Goal: Task Accomplishment & Management: Complete application form

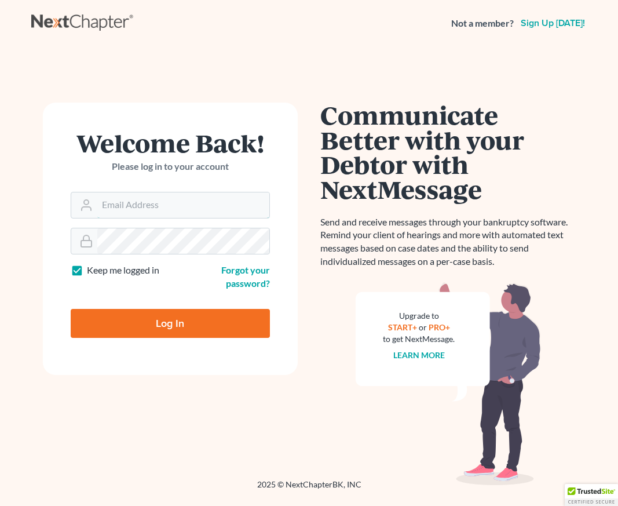
type input "tania@brasfieldlawfirm.com"
click at [177, 326] on input "Log In" at bounding box center [170, 323] width 199 height 29
type input "Thinking..."
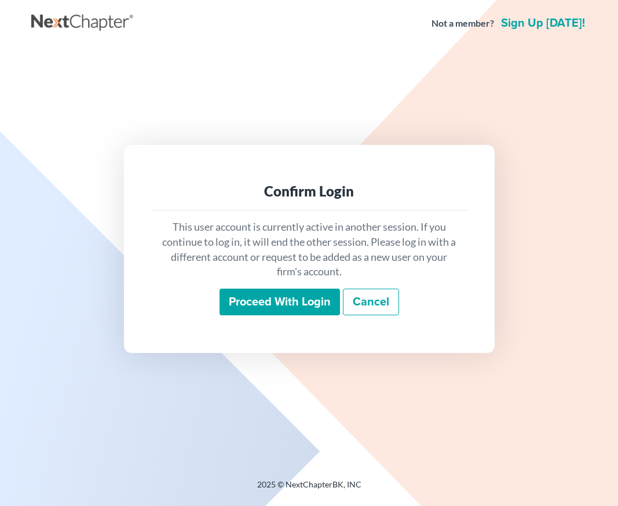
click at [309, 308] on input "Proceed with login" at bounding box center [280, 302] width 121 height 27
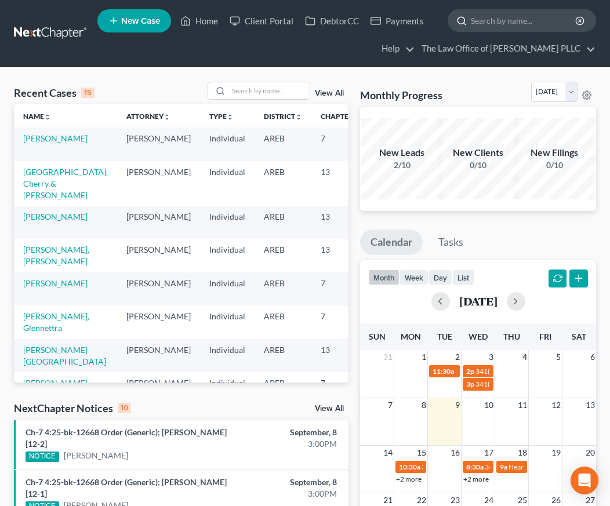
click at [472, 20] on input "search" at bounding box center [524, 20] width 106 height 21
type input "Hall"
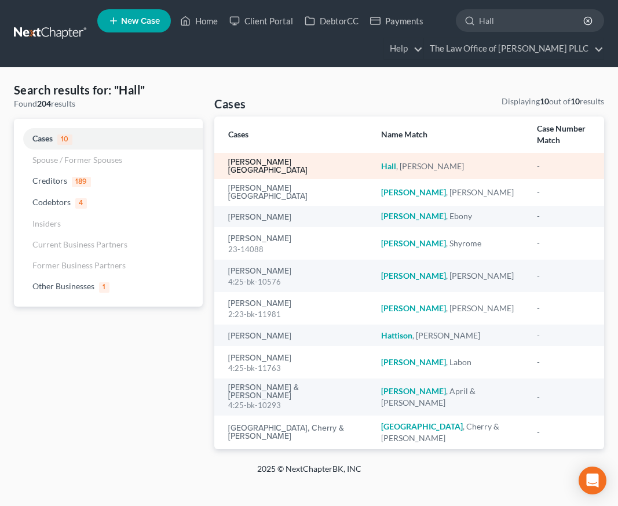
click at [262, 158] on link "[PERSON_NAME][GEOGRAPHIC_DATA]" at bounding box center [295, 166] width 134 height 16
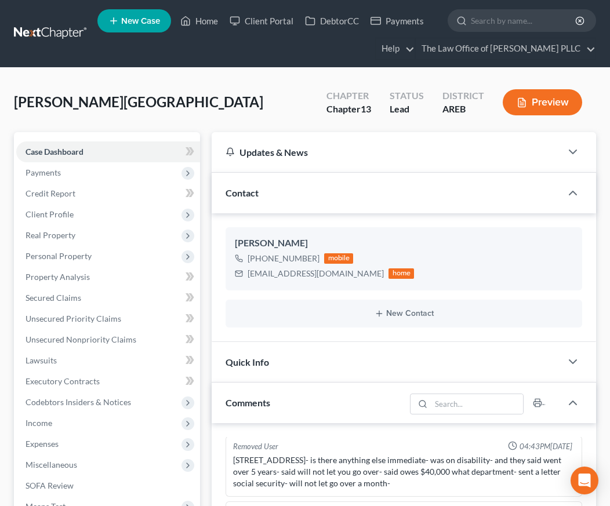
scroll to position [428, 0]
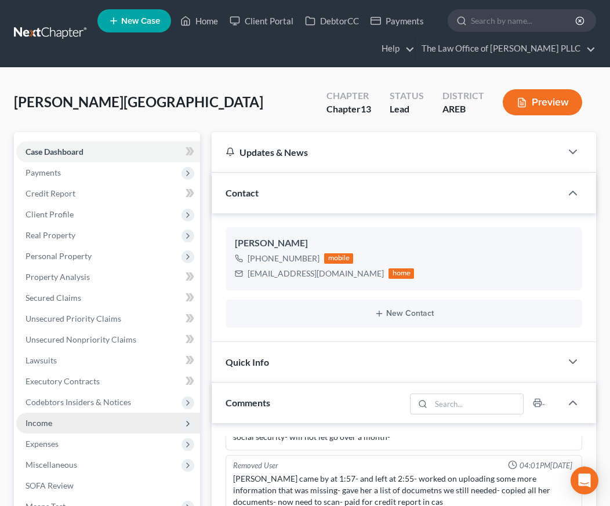
click at [52, 422] on span "Income" at bounding box center [39, 423] width 27 height 10
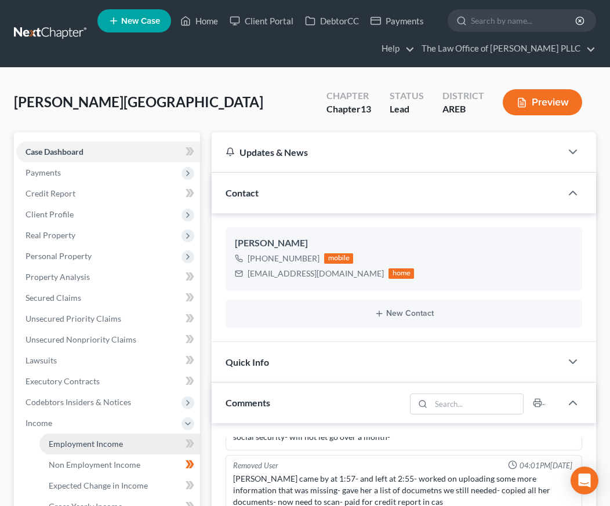
scroll to position [58, 0]
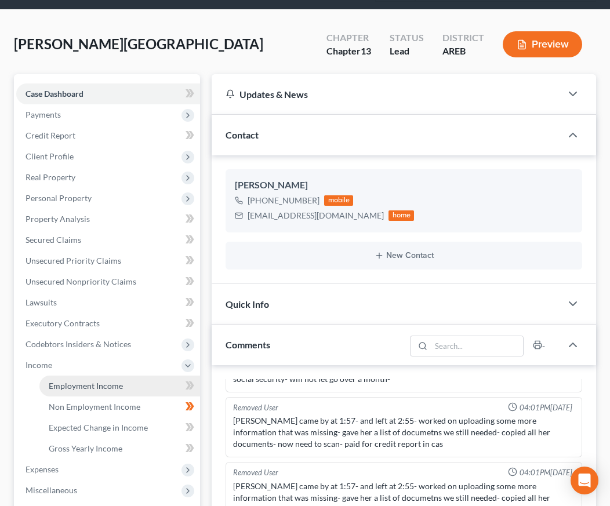
click at [111, 388] on span "Employment Income" at bounding box center [86, 386] width 74 height 10
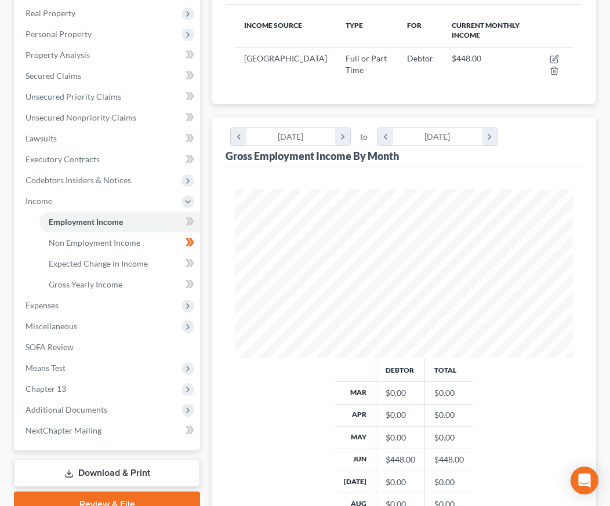
scroll to position [217, 0]
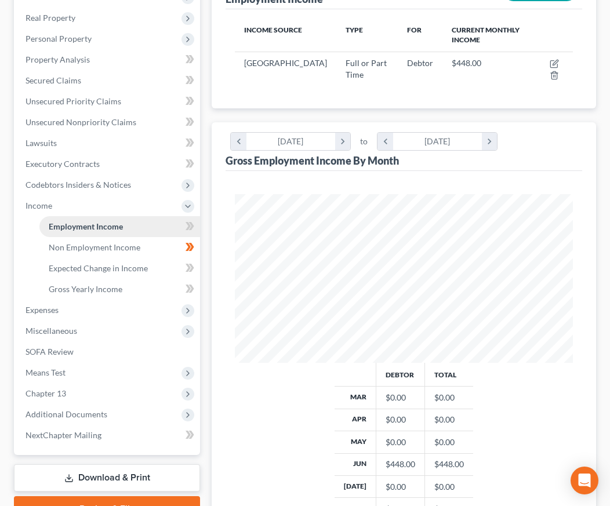
click at [83, 227] on span "Employment Income" at bounding box center [86, 226] width 74 height 10
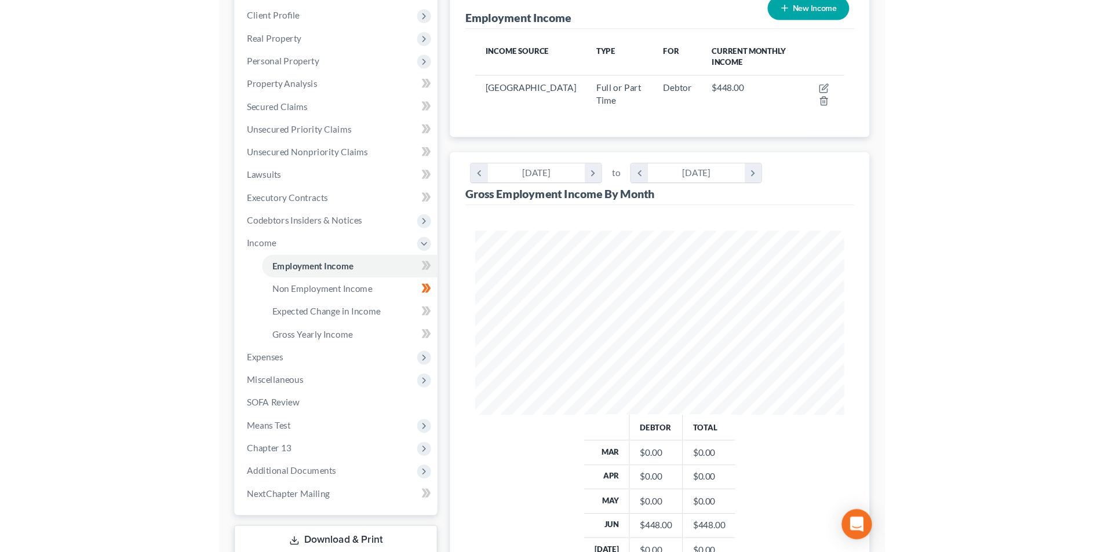
scroll to position [159, 0]
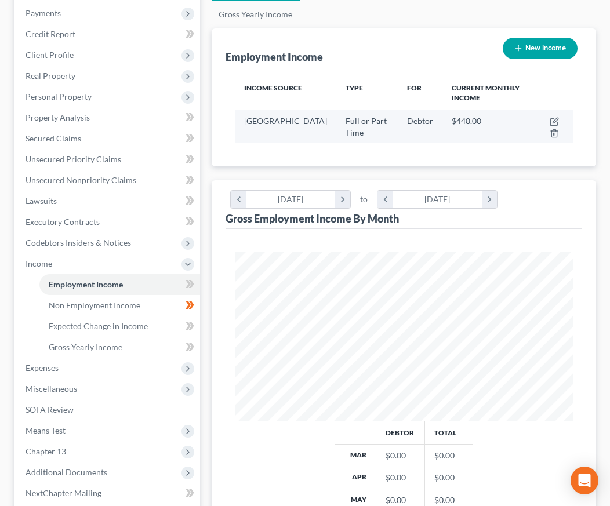
click at [345, 126] on div "Full or Part Time" at bounding box center [366, 126] width 43 height 23
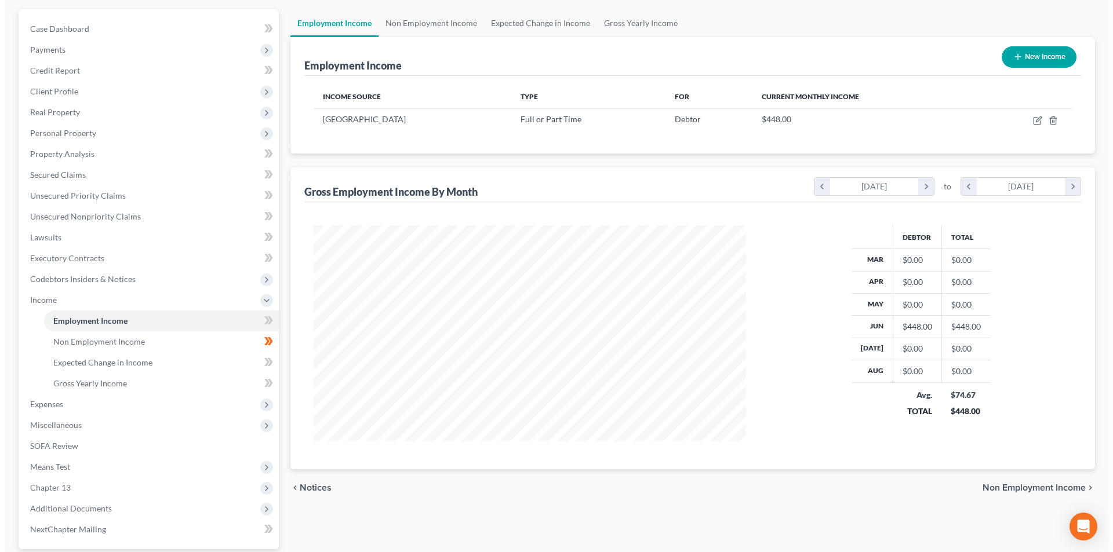
scroll to position [0, 0]
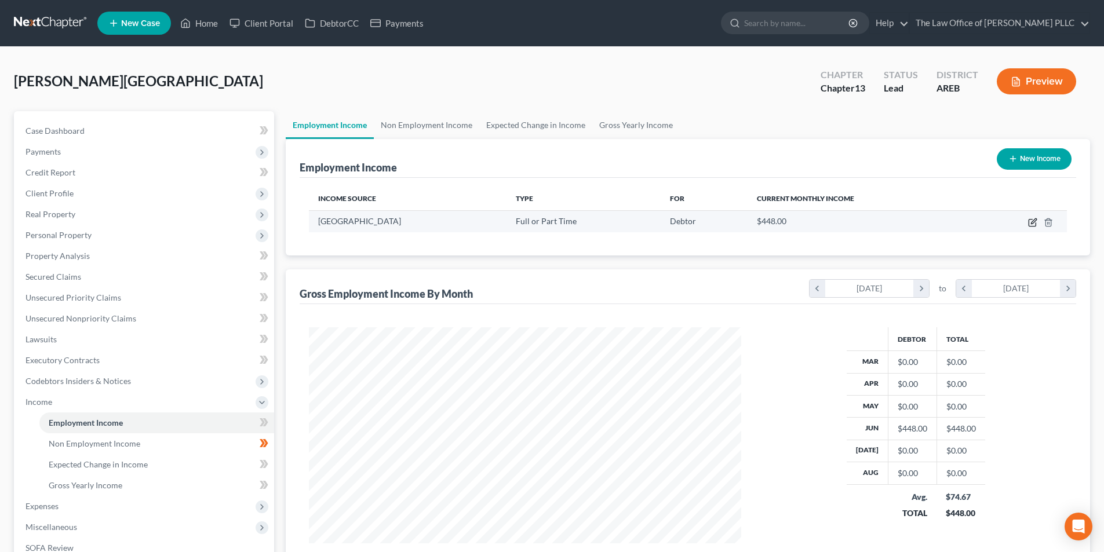
click at [609, 223] on icon "button" at bounding box center [1032, 222] width 9 height 9
select select "0"
select select "2"
select select "0"
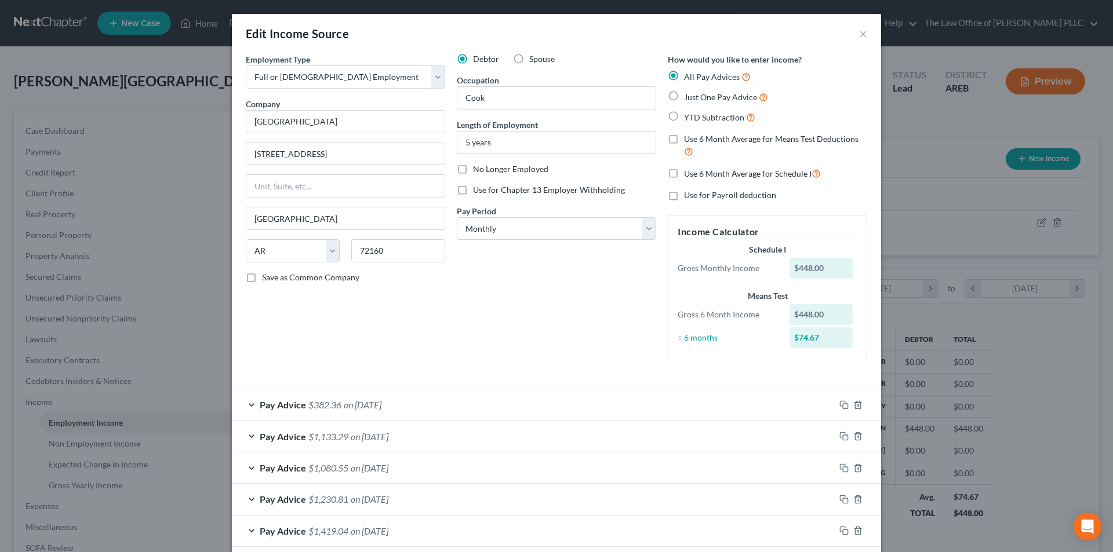
click at [116, 446] on div "Edit Income Source × Employment Type * Select Full or [DEMOGRAPHIC_DATA] Employ…" at bounding box center [556, 276] width 1113 height 552
click at [609, 34] on button "×" at bounding box center [863, 34] width 8 height 14
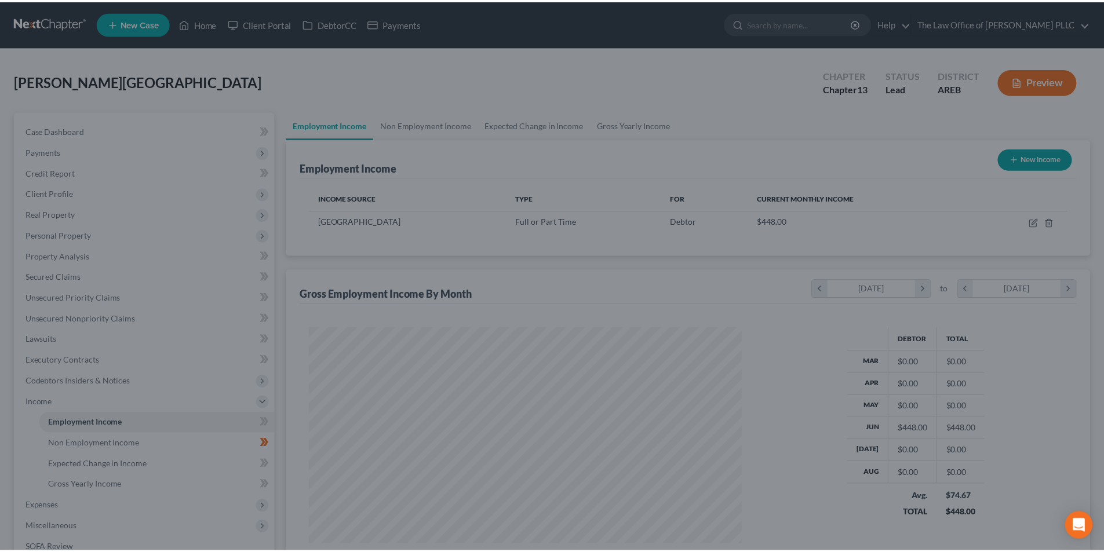
scroll to position [579330, 579090]
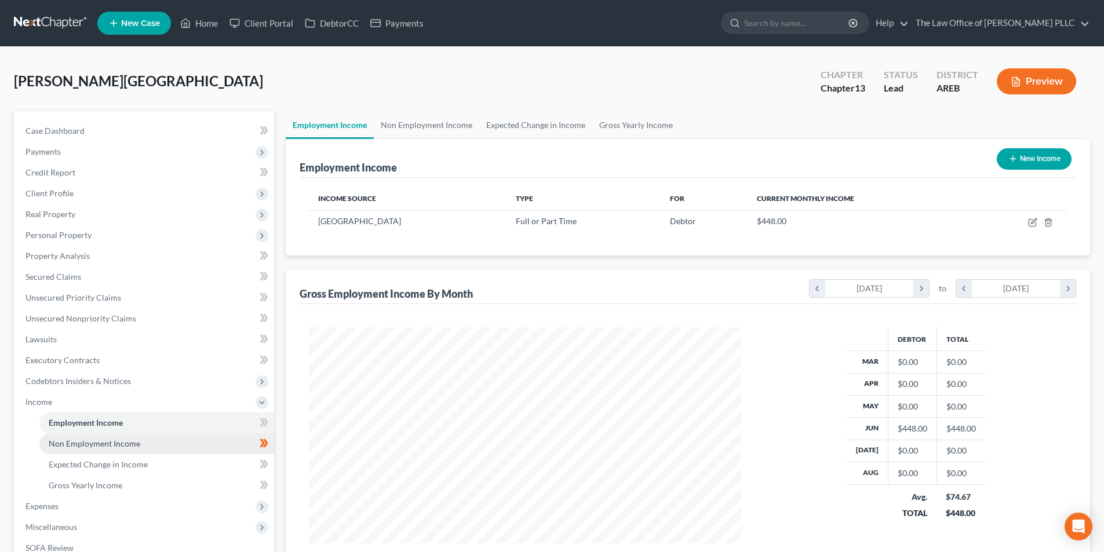
click at [128, 444] on span "Non Employment Income" at bounding box center [95, 444] width 92 height 10
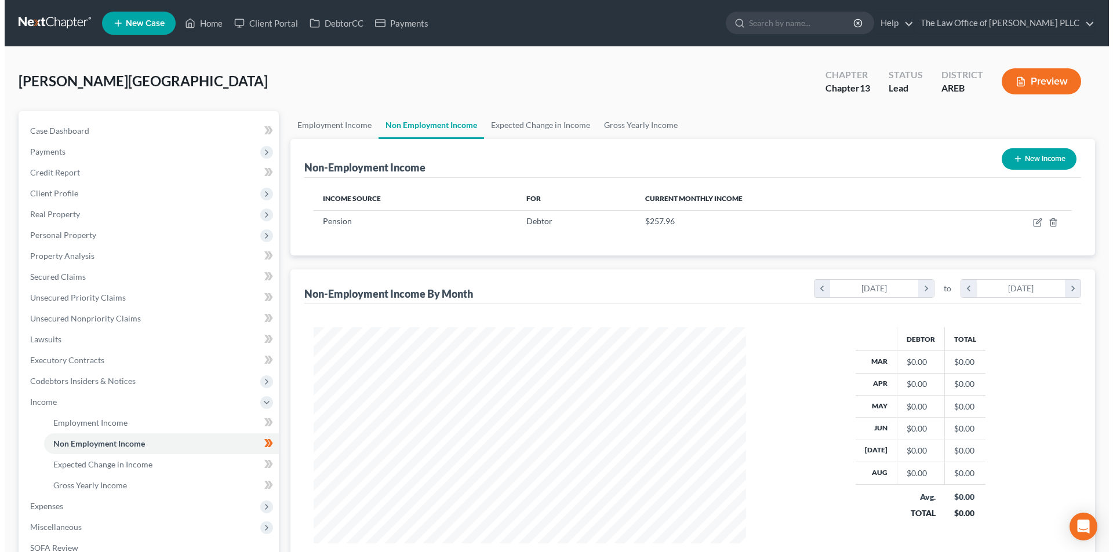
scroll to position [216, 456]
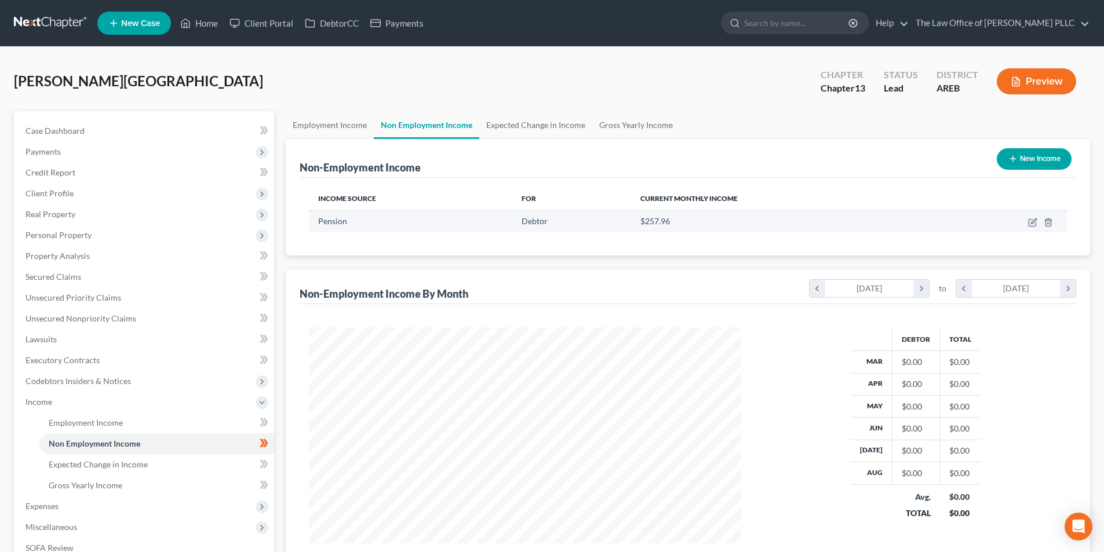
click at [609, 220] on span "$257.96" at bounding box center [655, 221] width 30 height 10
click at [609, 224] on icon "button" at bounding box center [1032, 222] width 9 height 9
select select "2"
select select "0"
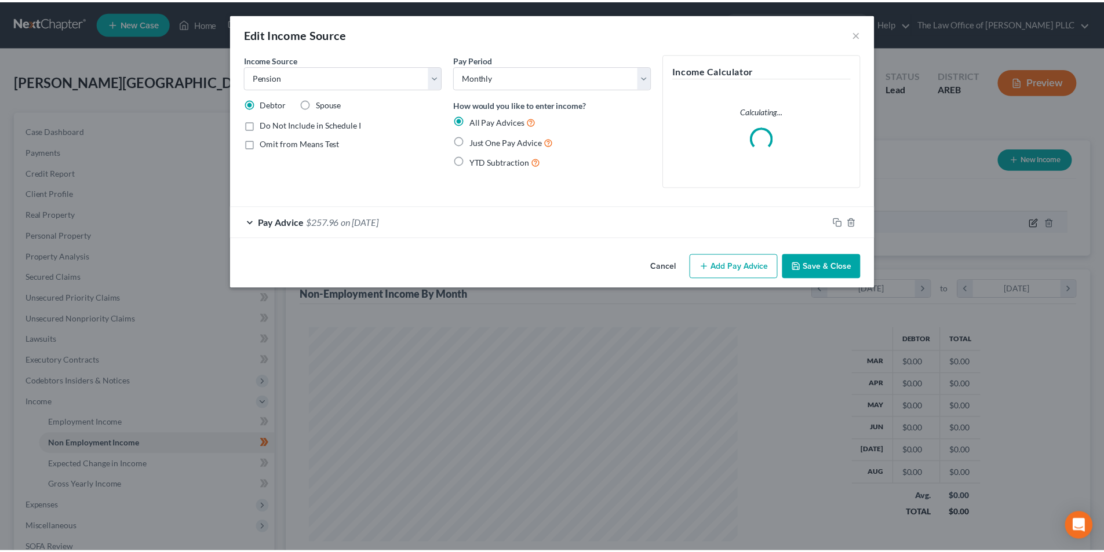
scroll to position [218, 460]
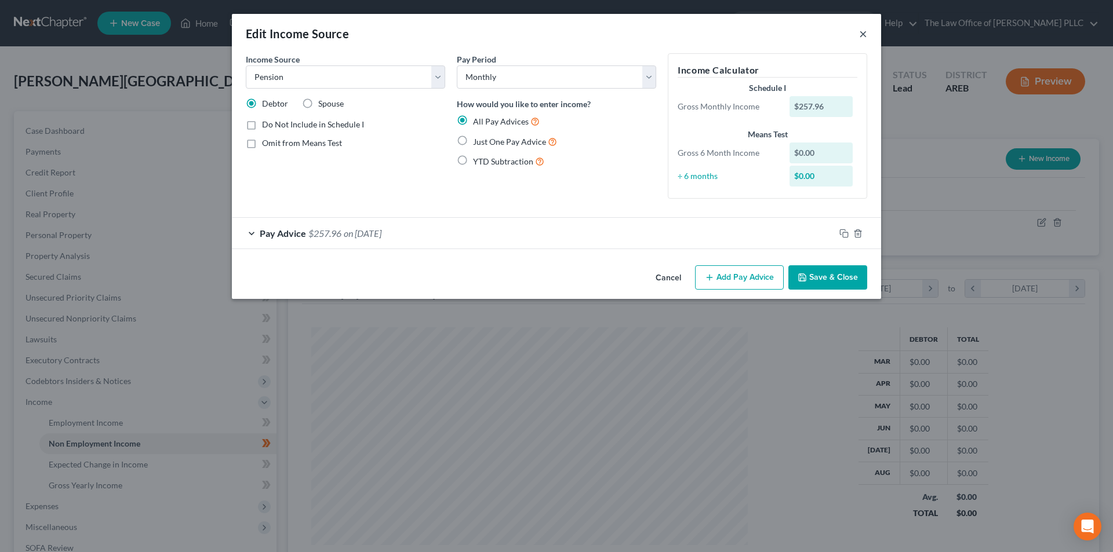
click at [609, 33] on button "×" at bounding box center [863, 34] width 8 height 14
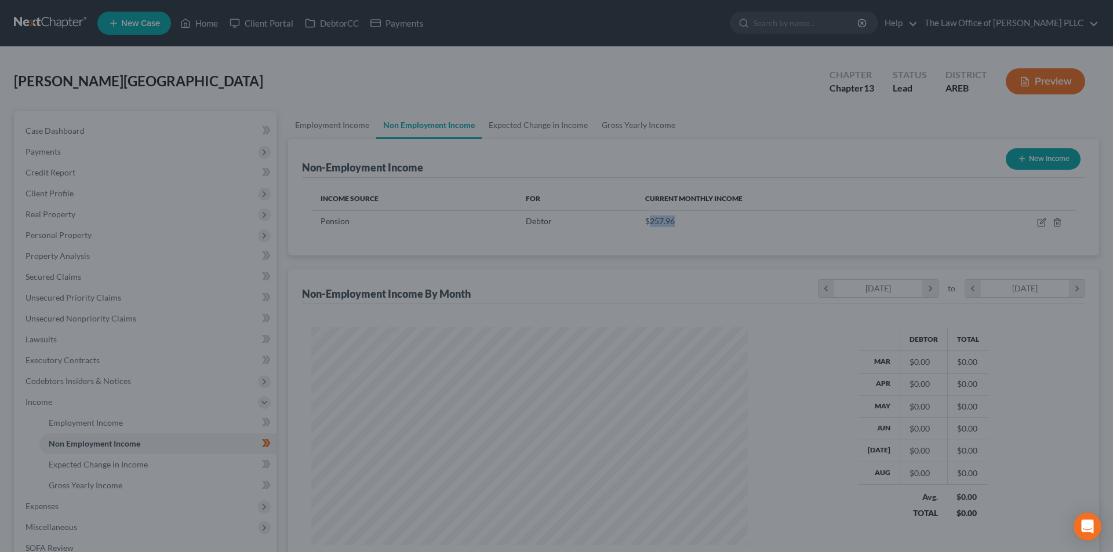
scroll to position [579330, 579090]
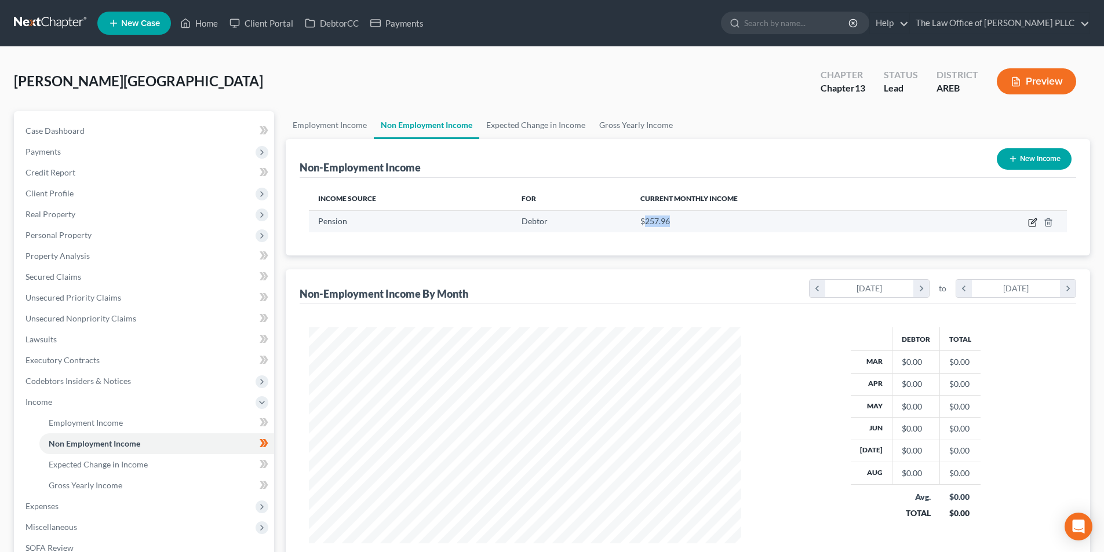
click at [609, 223] on icon "button" at bounding box center [1032, 222] width 9 height 9
select select "2"
select select "0"
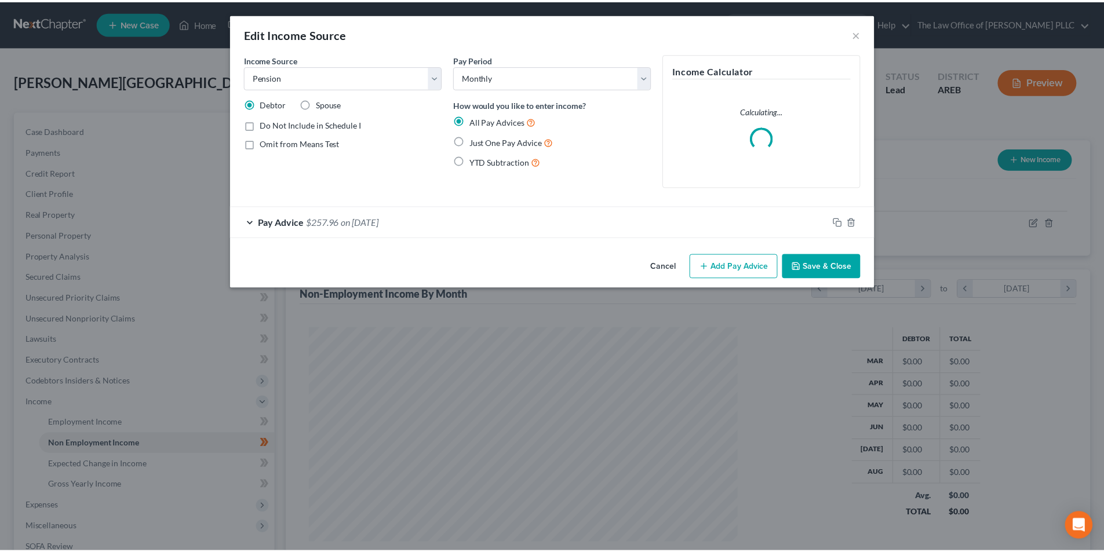
scroll to position [218, 460]
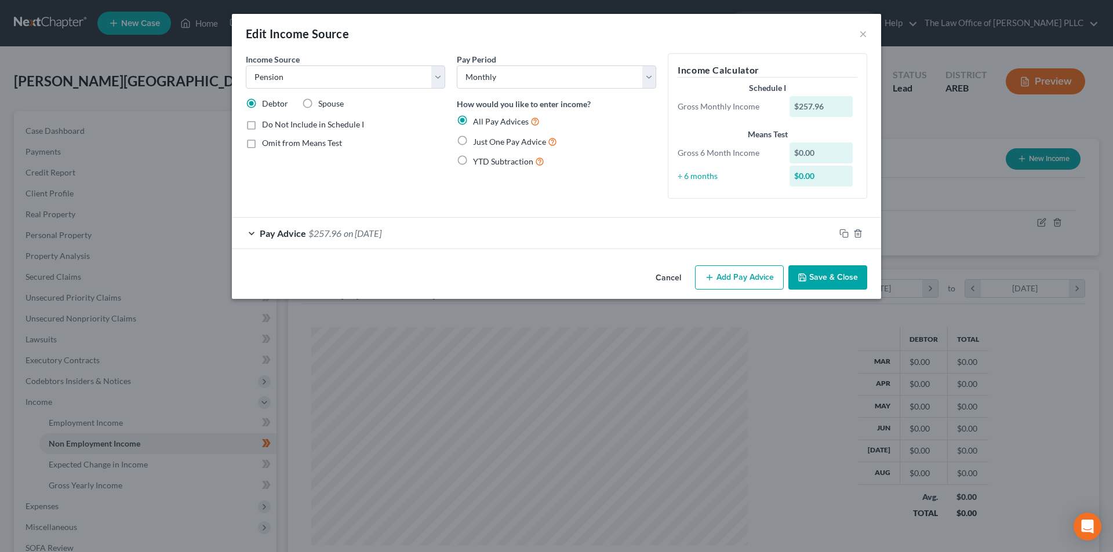
click at [609, 234] on div at bounding box center [858, 233] width 46 height 19
click at [609, 234] on icon "button" at bounding box center [843, 233] width 9 height 9
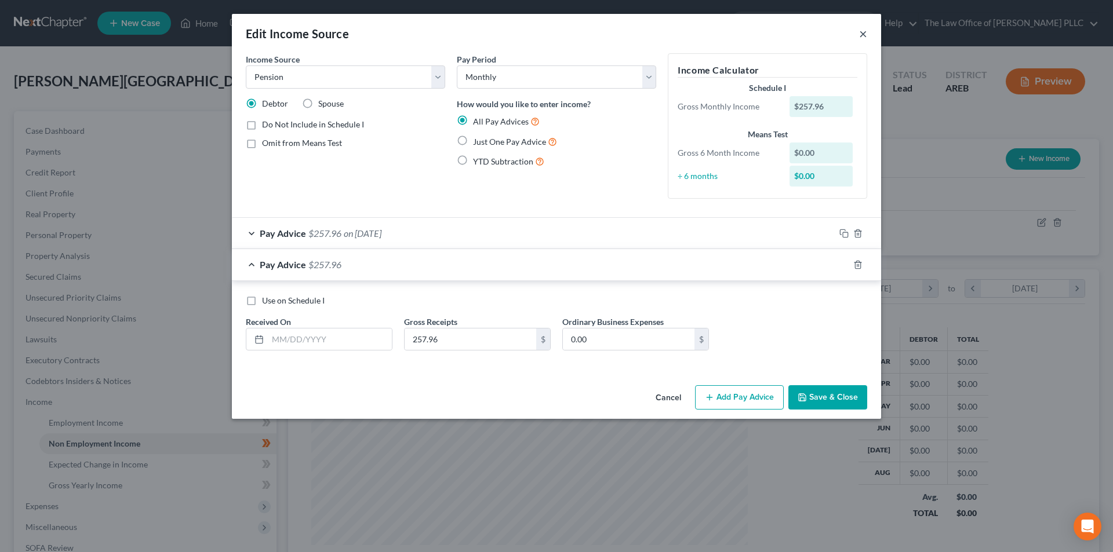
click at [609, 39] on button "×" at bounding box center [863, 34] width 8 height 14
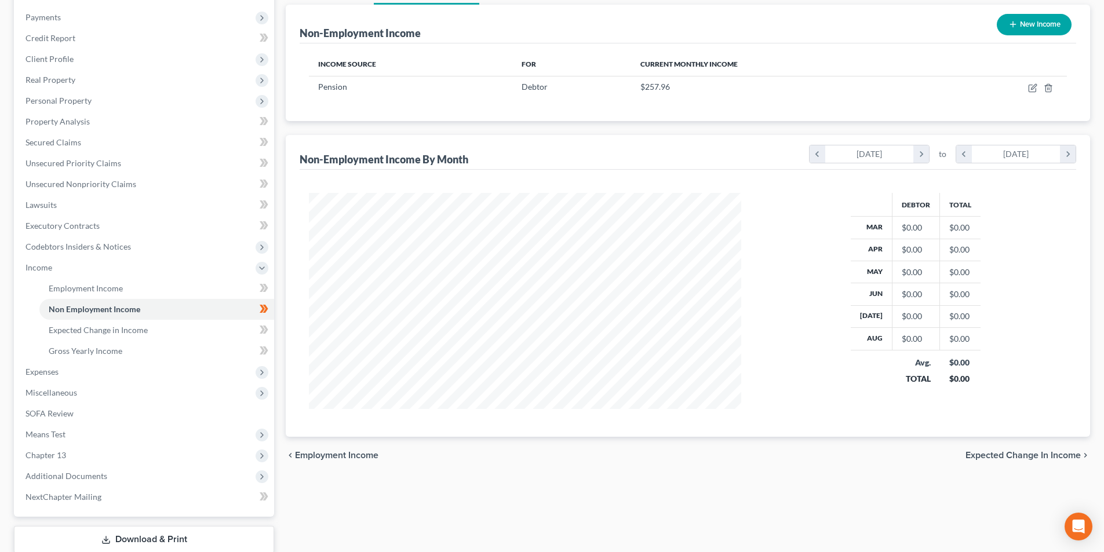
scroll to position [0, 0]
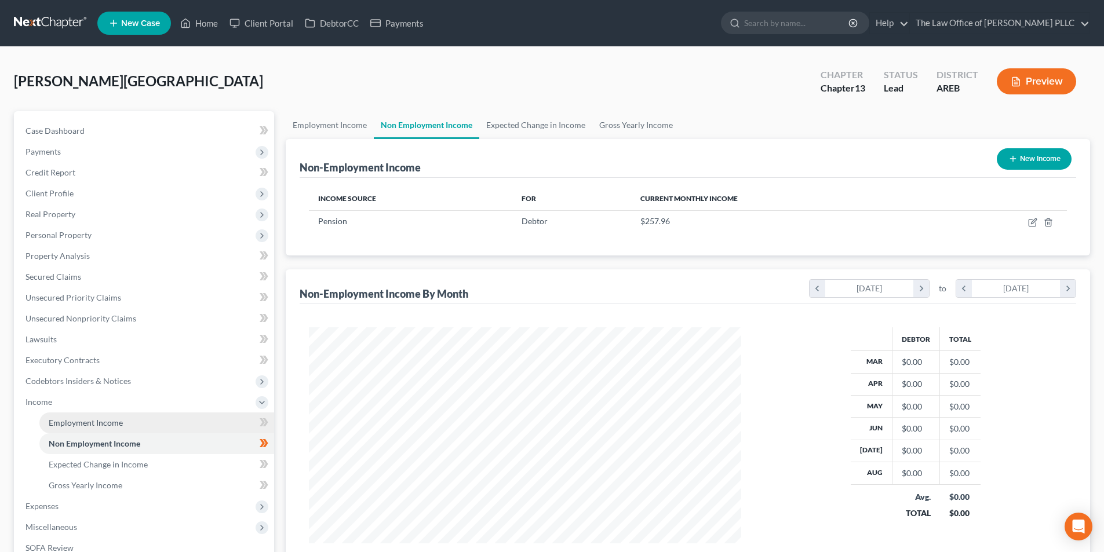
click at [107, 423] on span "Employment Income" at bounding box center [86, 423] width 74 height 10
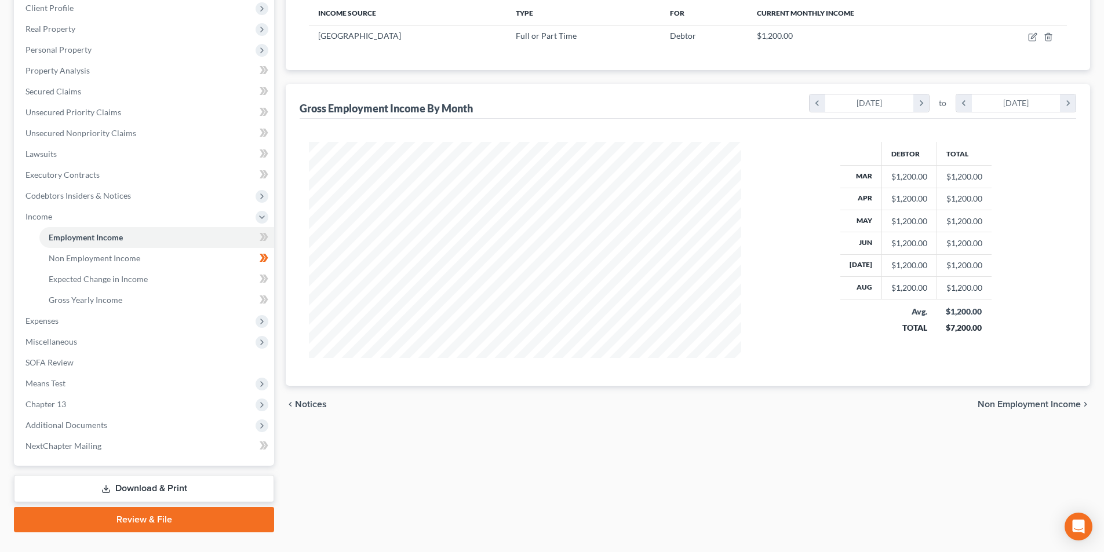
scroll to position [210, 0]
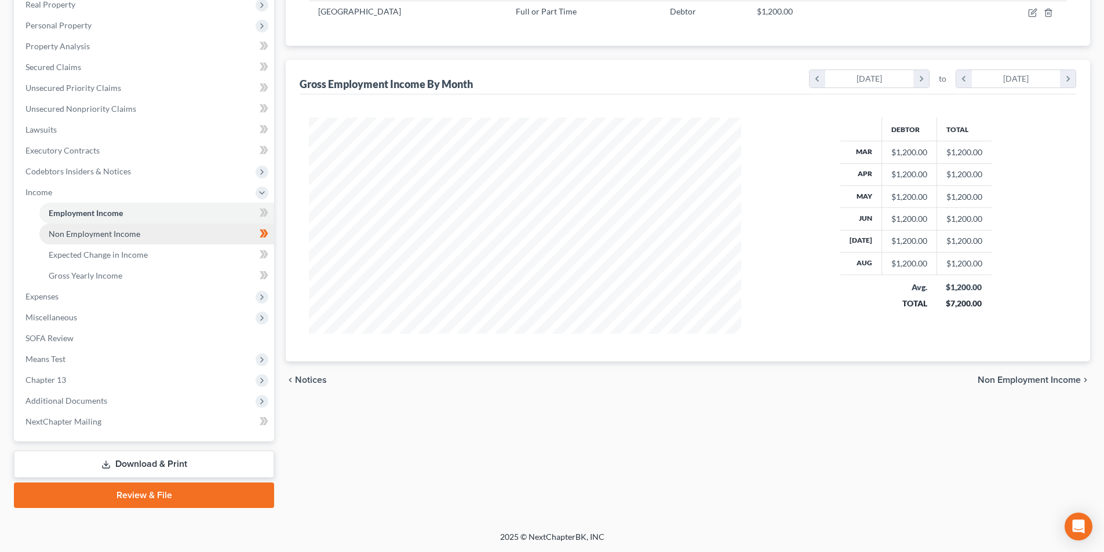
click at [121, 238] on span "Non Employment Income" at bounding box center [95, 234] width 92 height 10
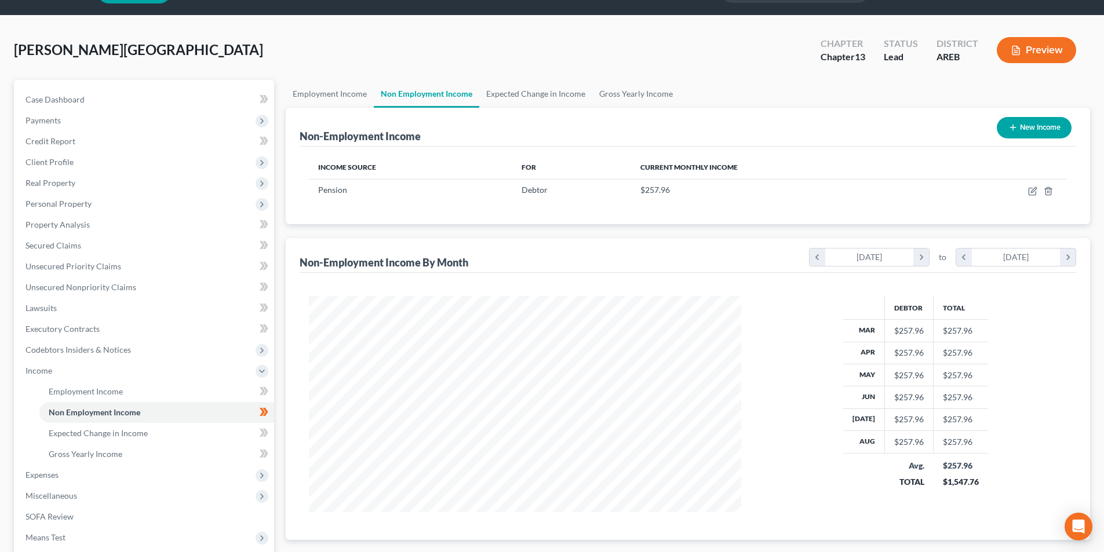
scroll to position [58, 0]
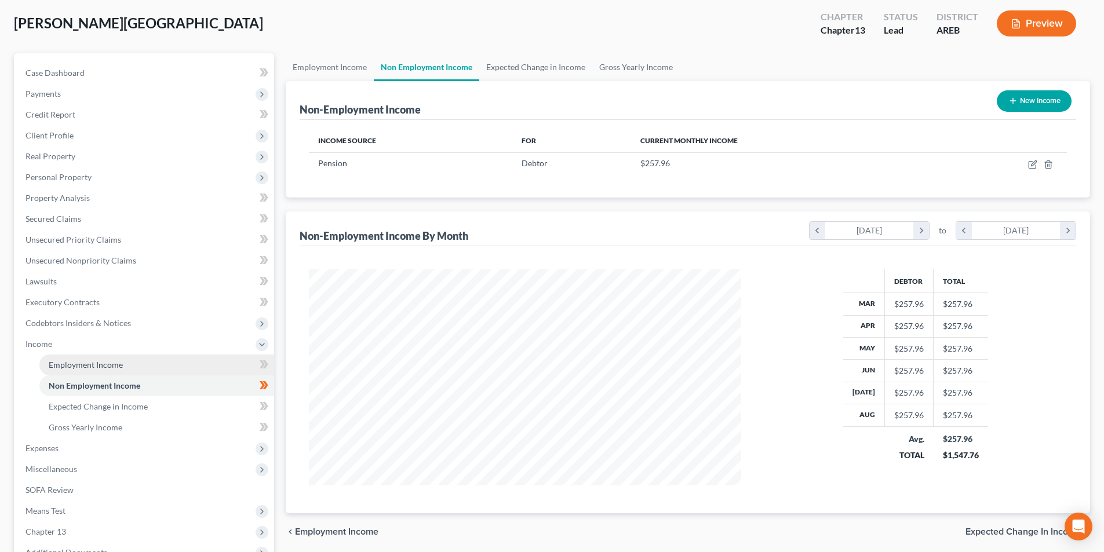
click at [110, 367] on span "Employment Income" at bounding box center [86, 365] width 74 height 10
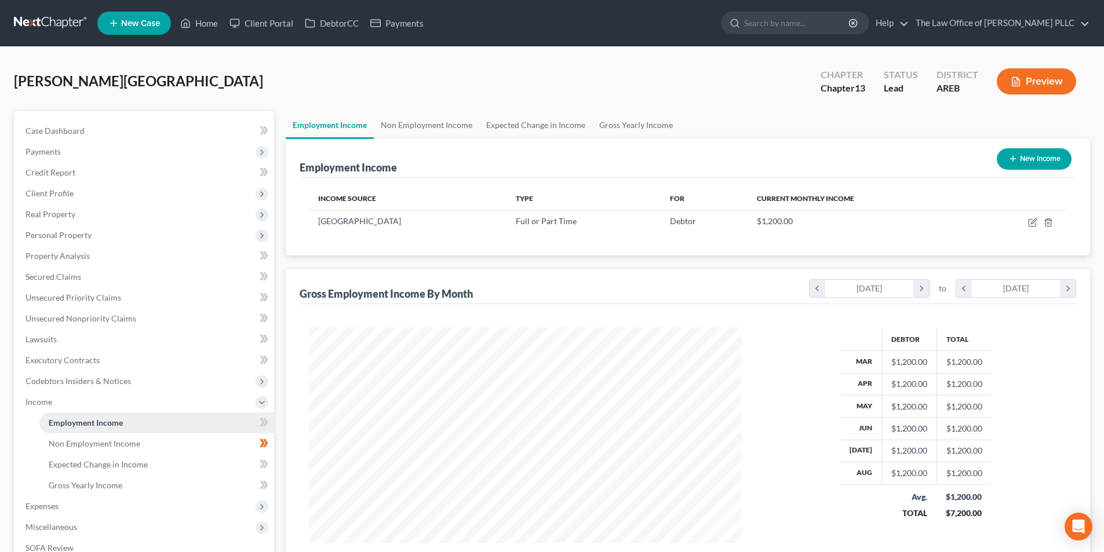
scroll to position [216, 456]
click at [45, 505] on span "Expenses" at bounding box center [42, 506] width 33 height 10
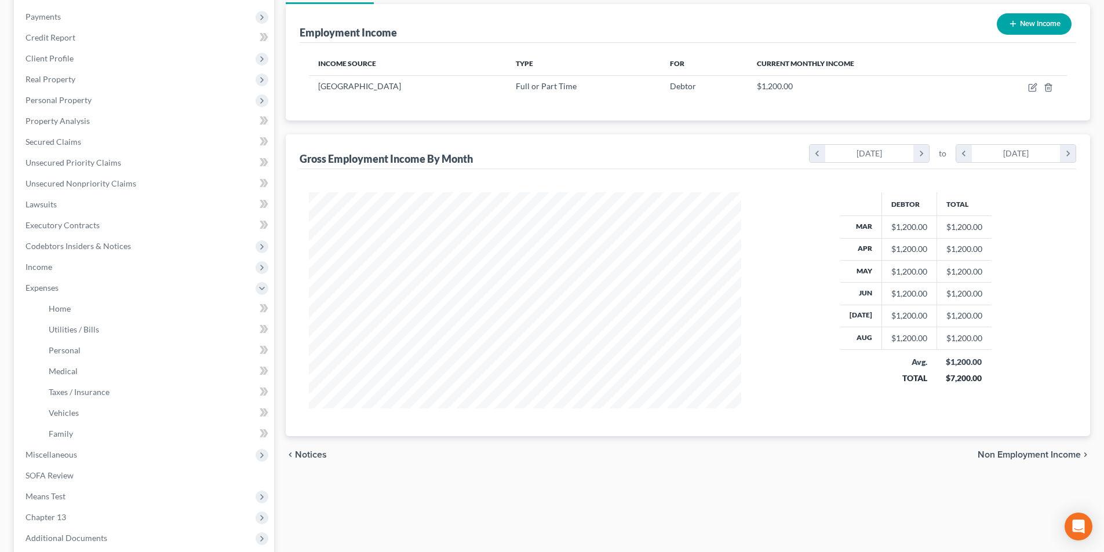
scroll to position [174, 0]
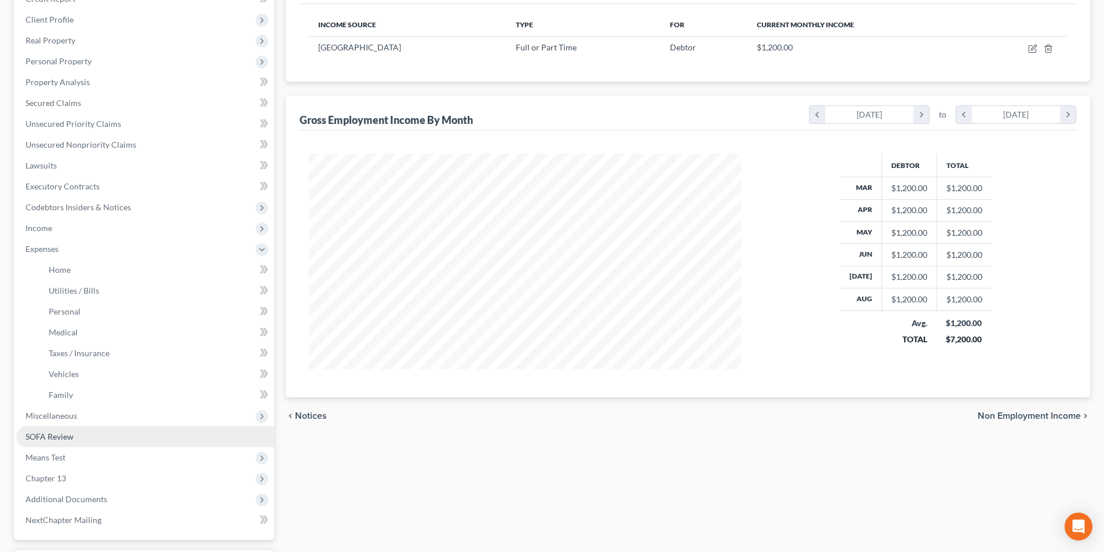
click at [52, 435] on span "SOFA Review" at bounding box center [50, 437] width 48 height 10
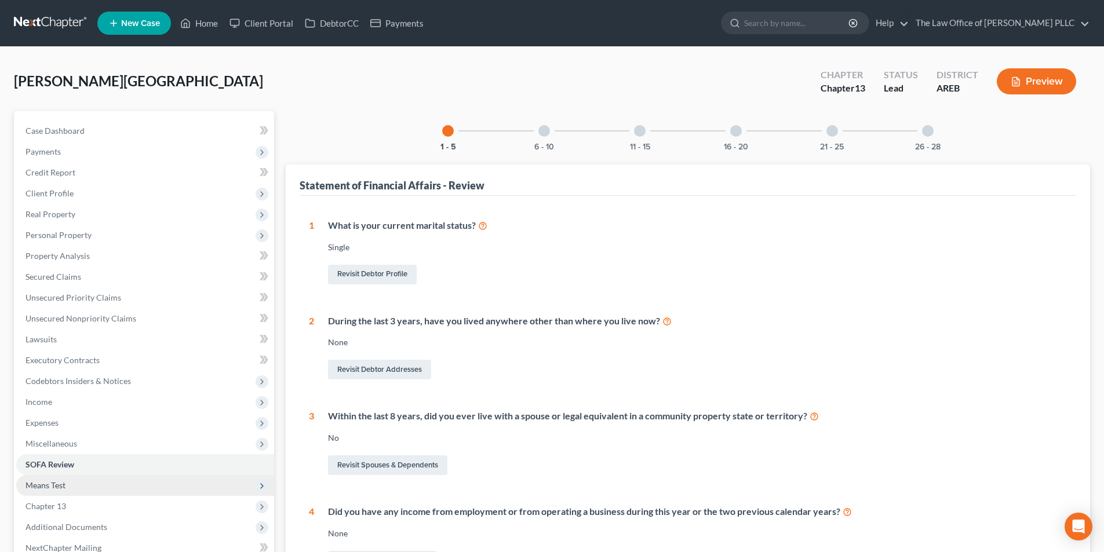
click at [49, 485] on span "Means Test" at bounding box center [46, 485] width 40 height 10
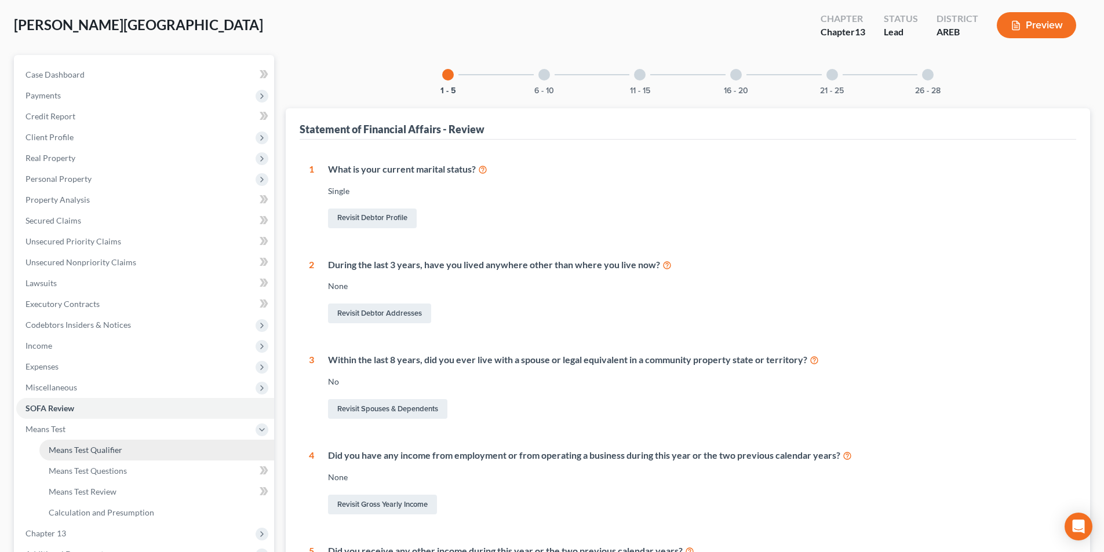
scroll to position [232, 0]
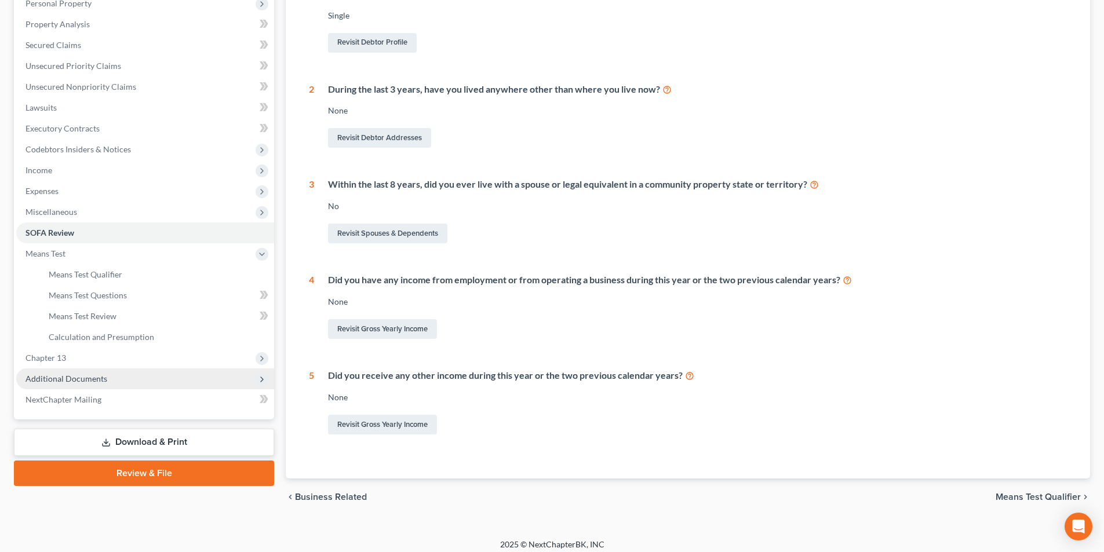
click at [58, 380] on span "Additional Documents" at bounding box center [67, 379] width 82 height 10
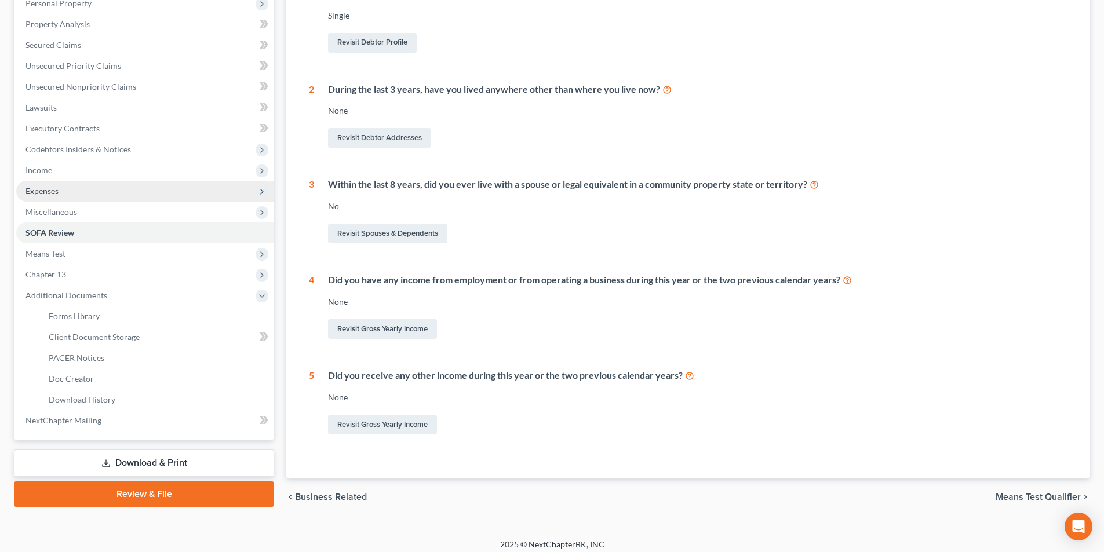
click at [38, 194] on span "Expenses" at bounding box center [42, 191] width 33 height 10
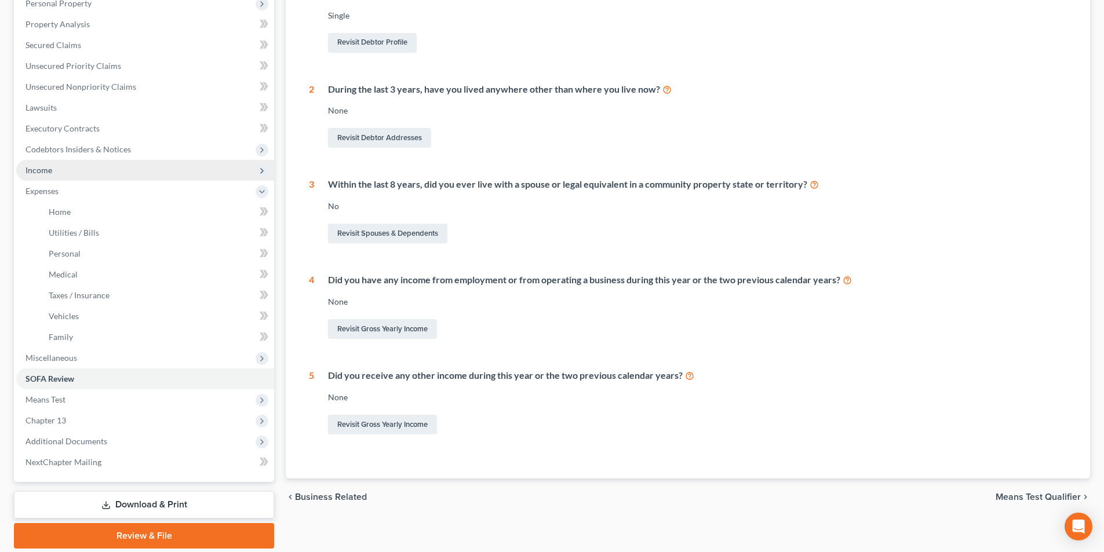
click at [44, 171] on span "Income" at bounding box center [39, 170] width 27 height 10
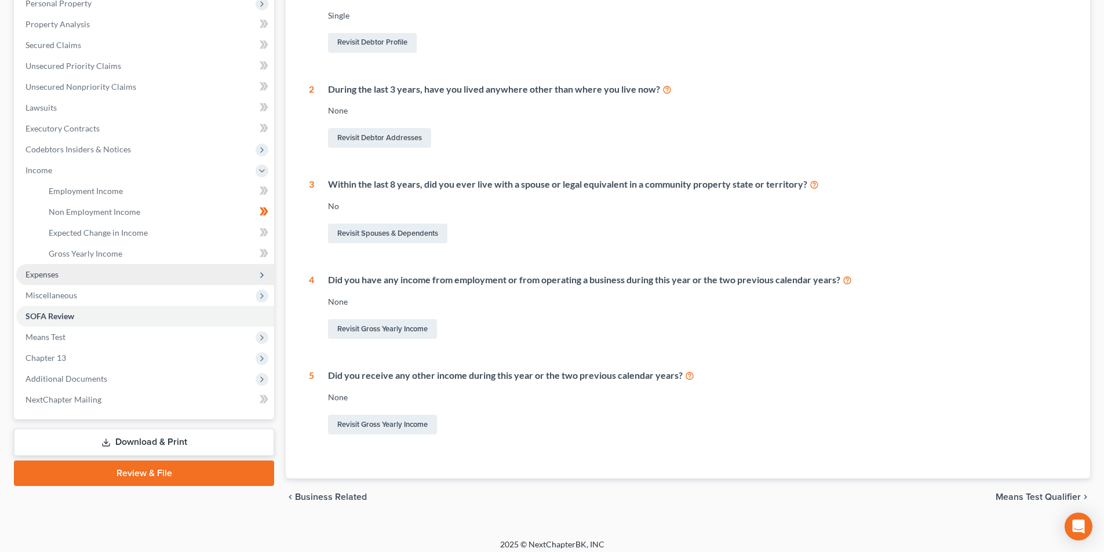
click at [49, 272] on span "Expenses" at bounding box center [42, 274] width 33 height 10
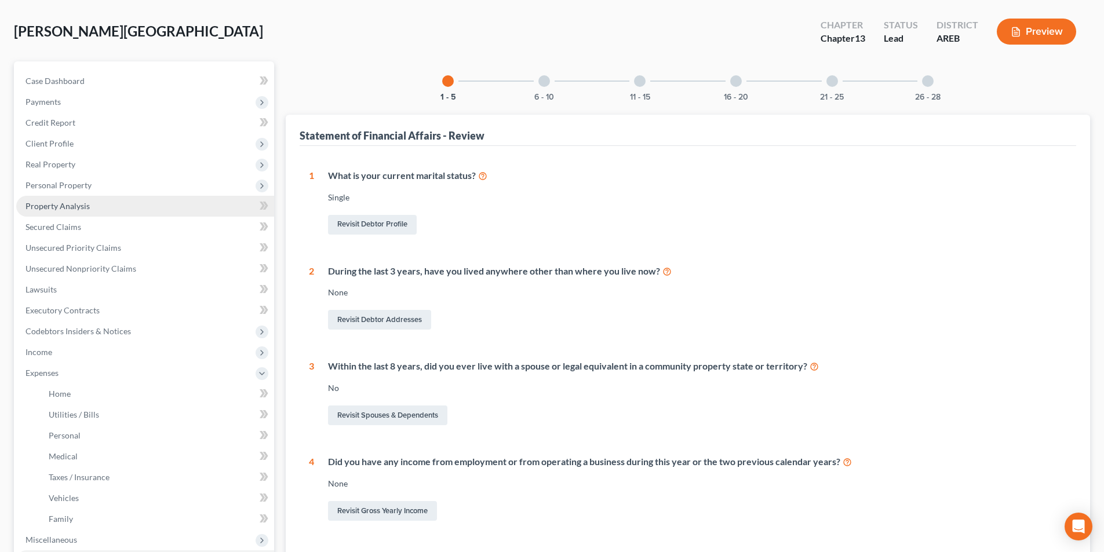
scroll to position [0, 0]
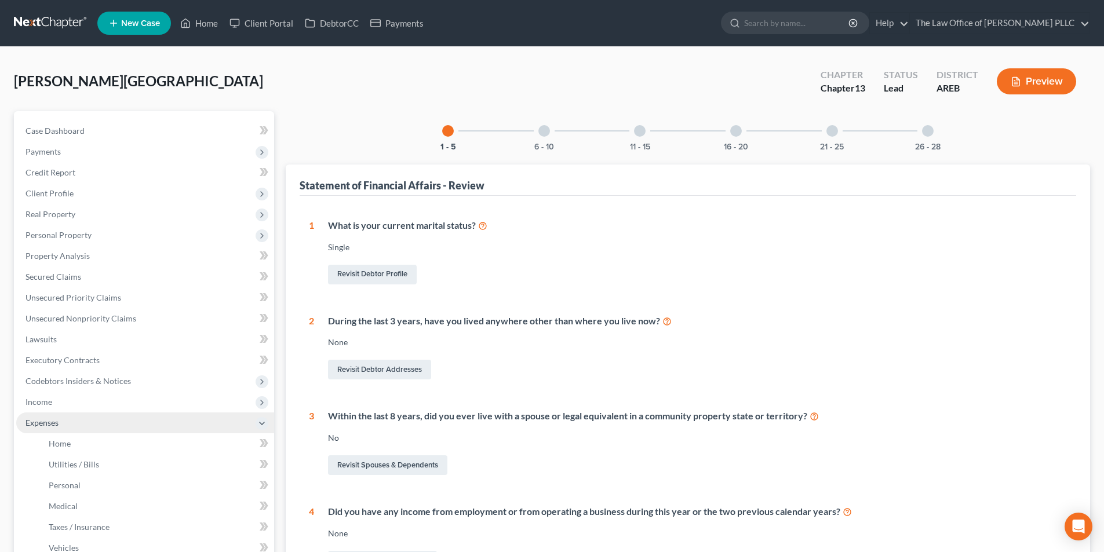
click at [52, 422] on span "Expenses" at bounding box center [42, 423] width 33 height 10
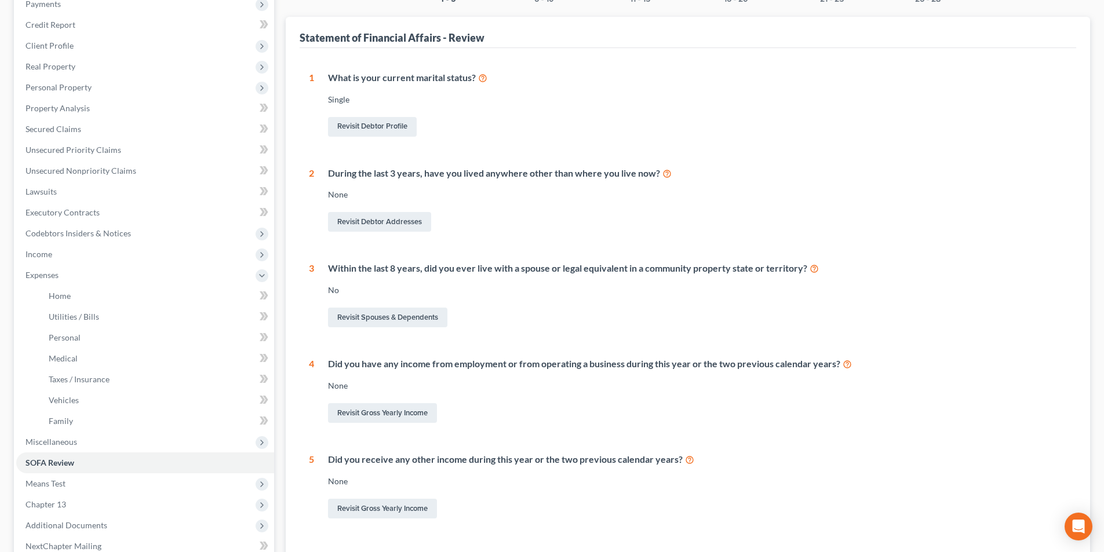
scroll to position [174, 0]
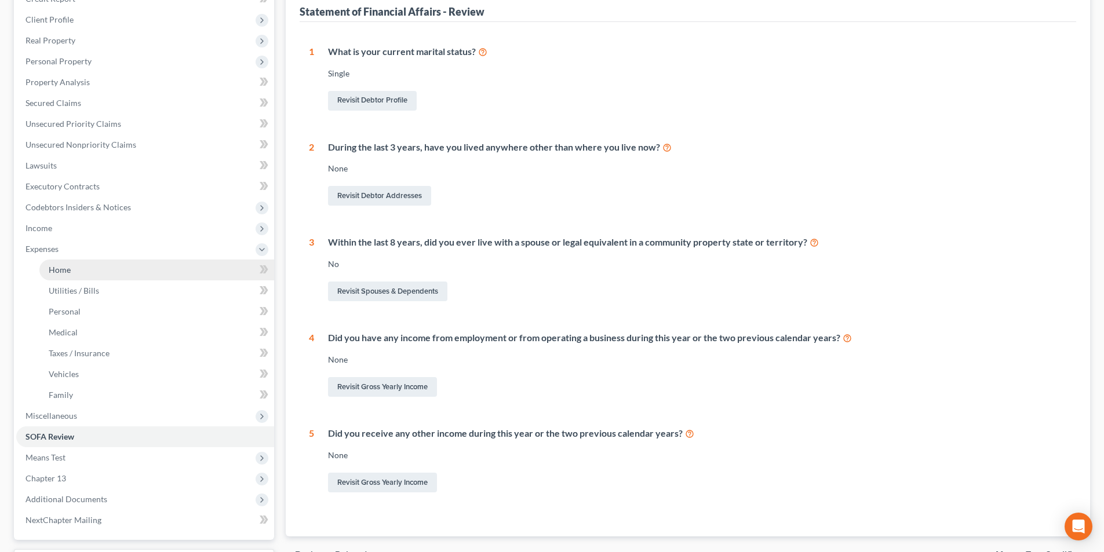
click at [64, 275] on link "Home" at bounding box center [156, 270] width 235 height 21
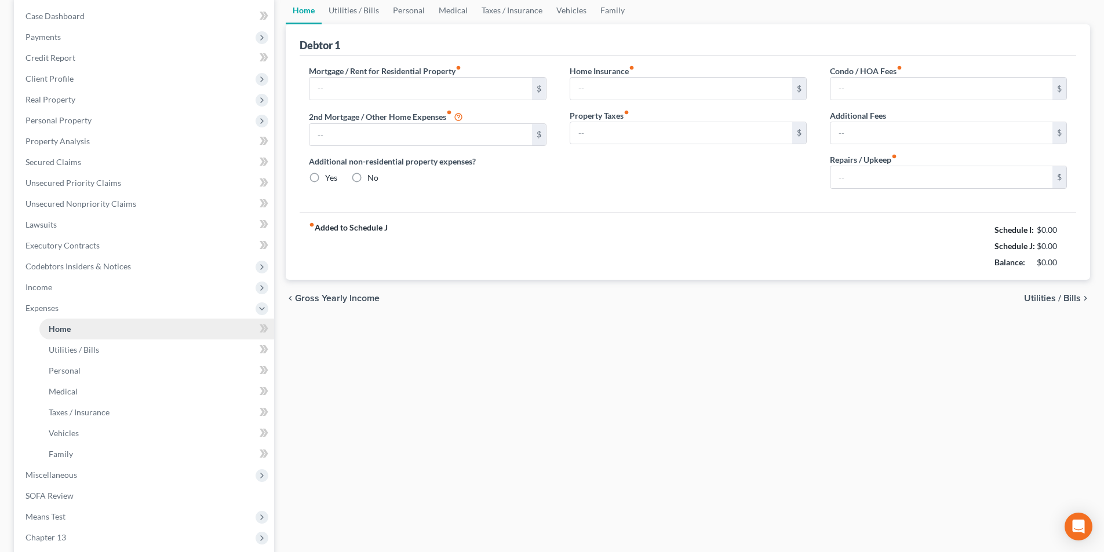
type input "525.00"
type input "0.00"
radio input "true"
type input "0.00"
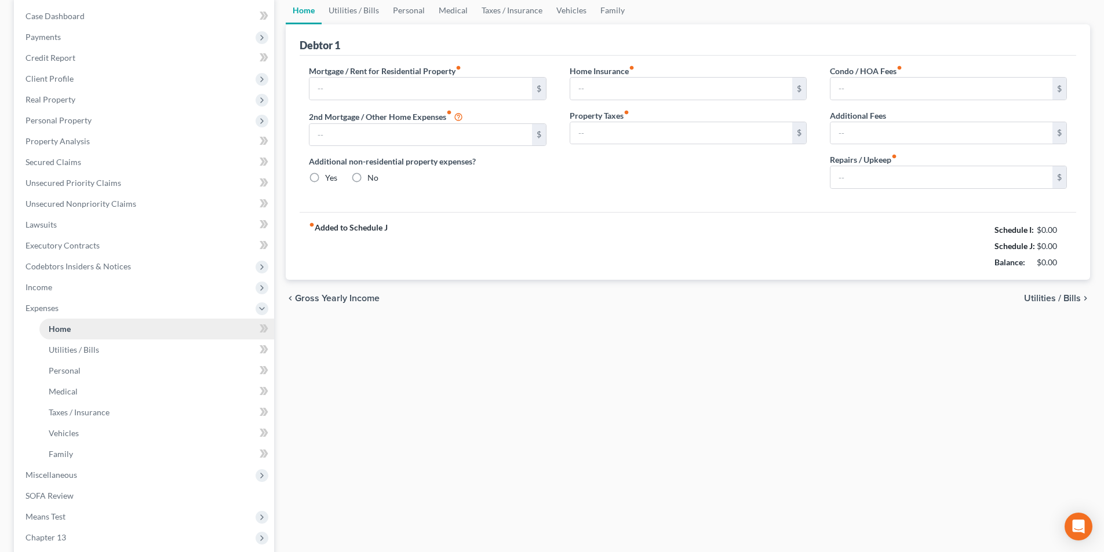
type input "0.00"
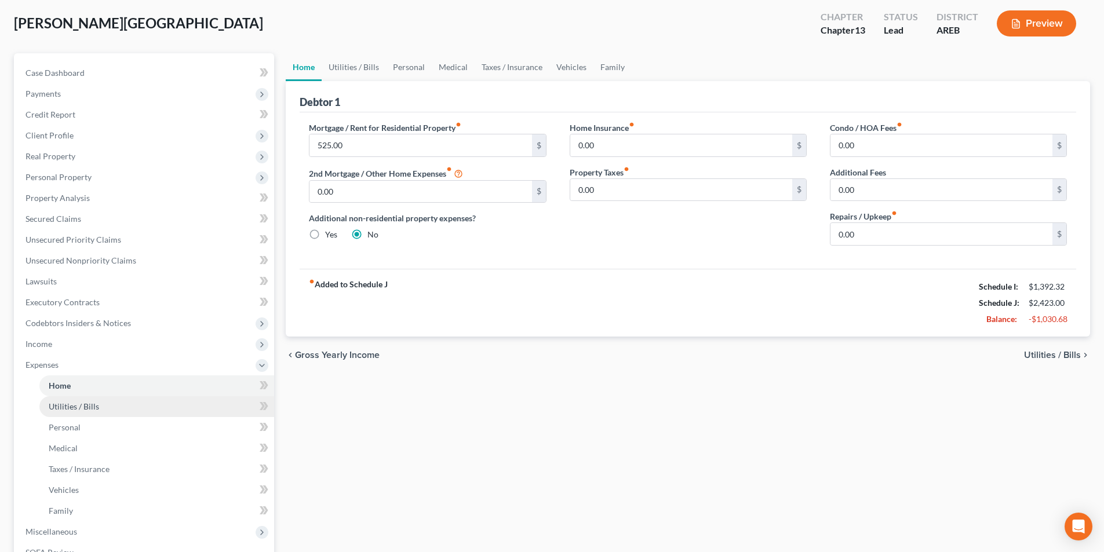
click at [68, 413] on link "Utilities / Bills" at bounding box center [156, 406] width 235 height 21
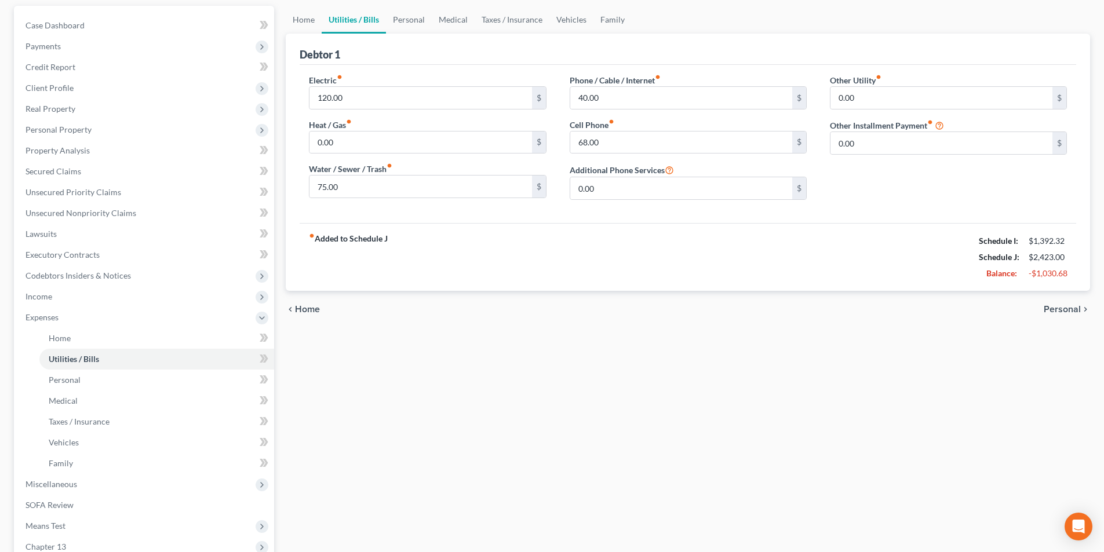
scroll to position [116, 0]
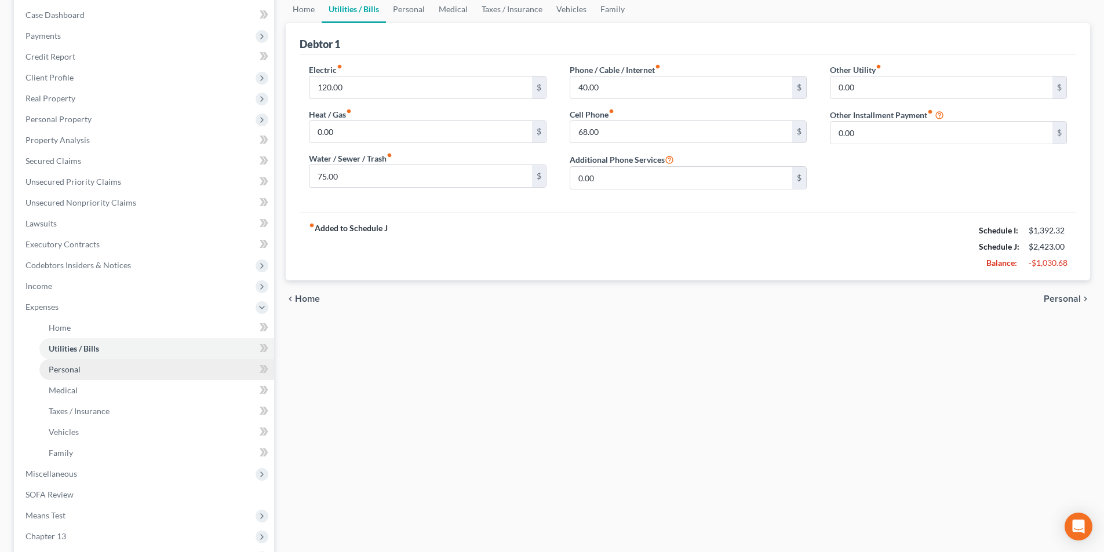
click at [74, 370] on span "Personal" at bounding box center [65, 370] width 32 height 10
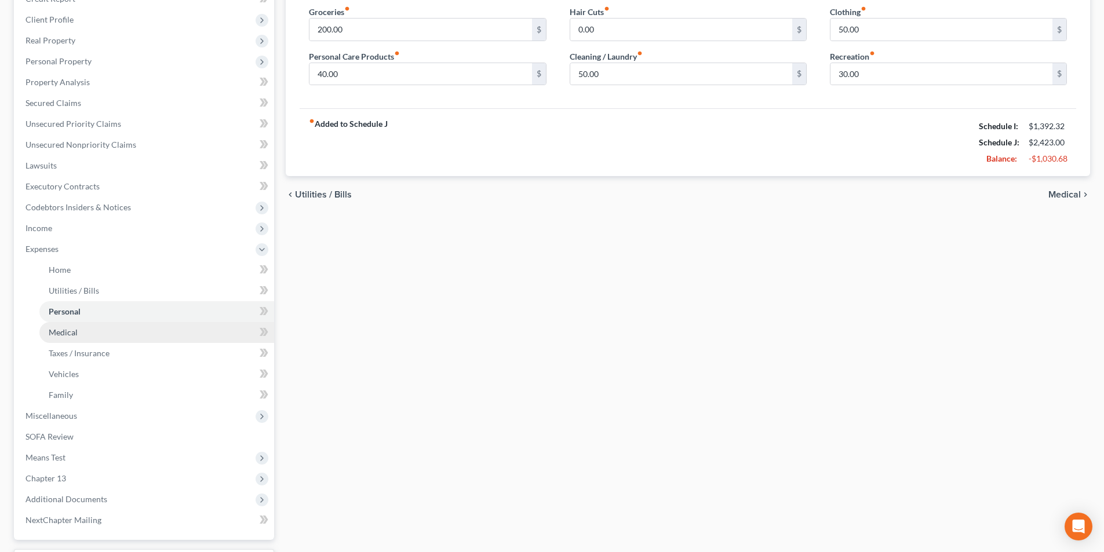
click at [74, 338] on link "Medical" at bounding box center [156, 332] width 235 height 21
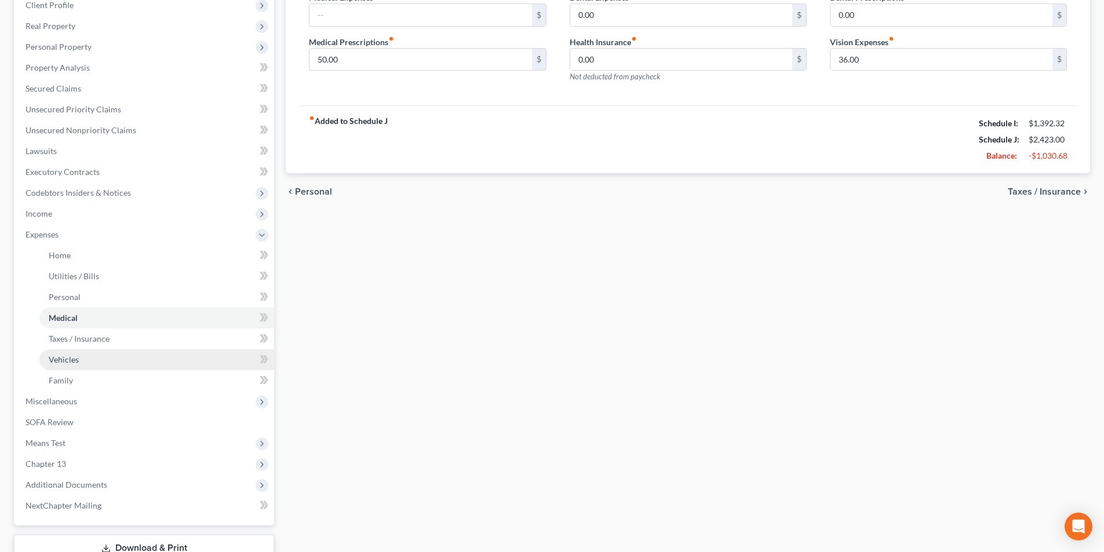
scroll to position [232, 0]
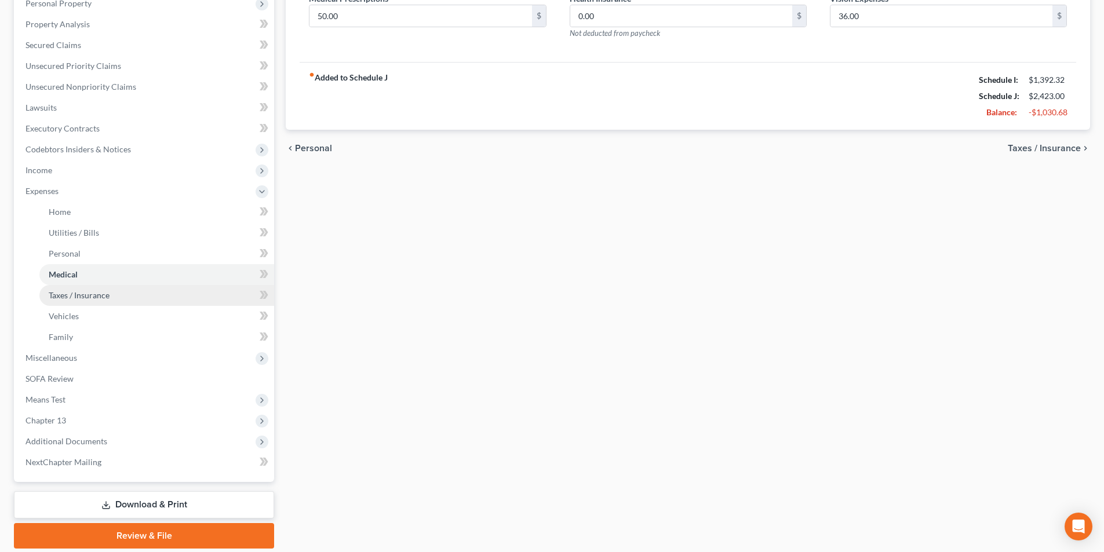
click at [96, 297] on span "Taxes / Insurance" at bounding box center [79, 295] width 61 height 10
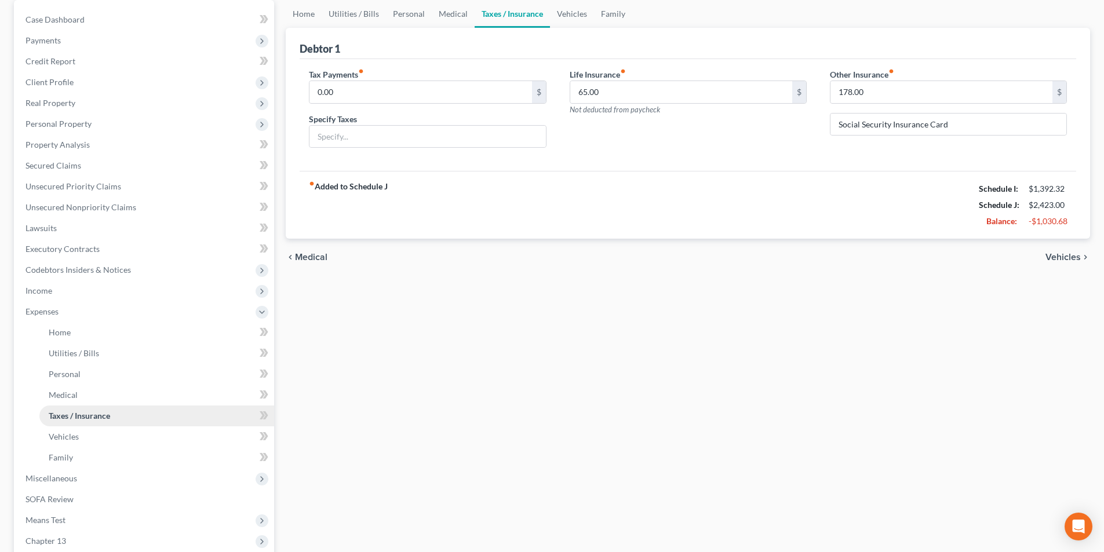
scroll to position [116, 0]
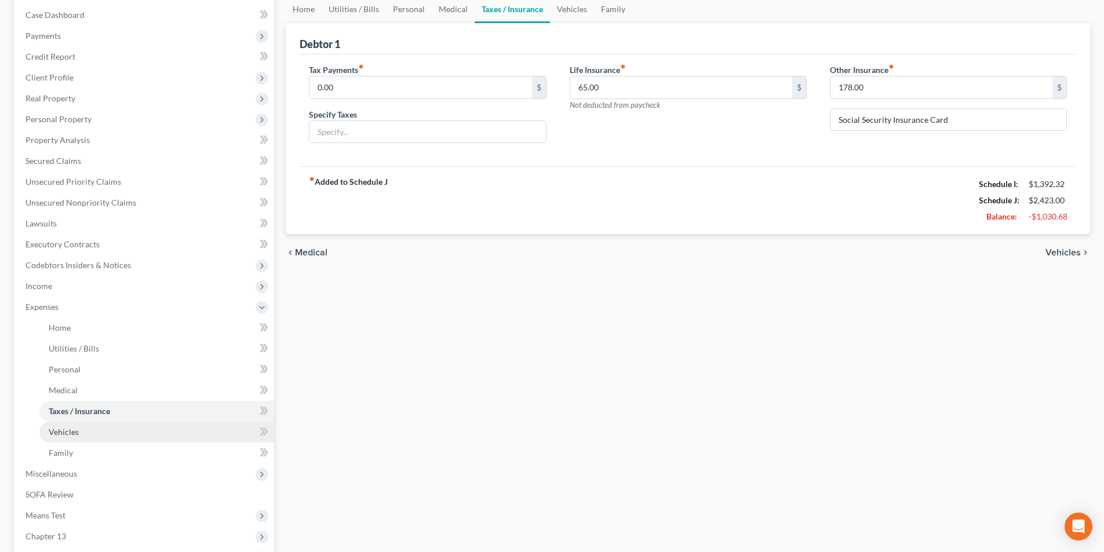
click at [77, 434] on span "Vehicles" at bounding box center [64, 432] width 30 height 10
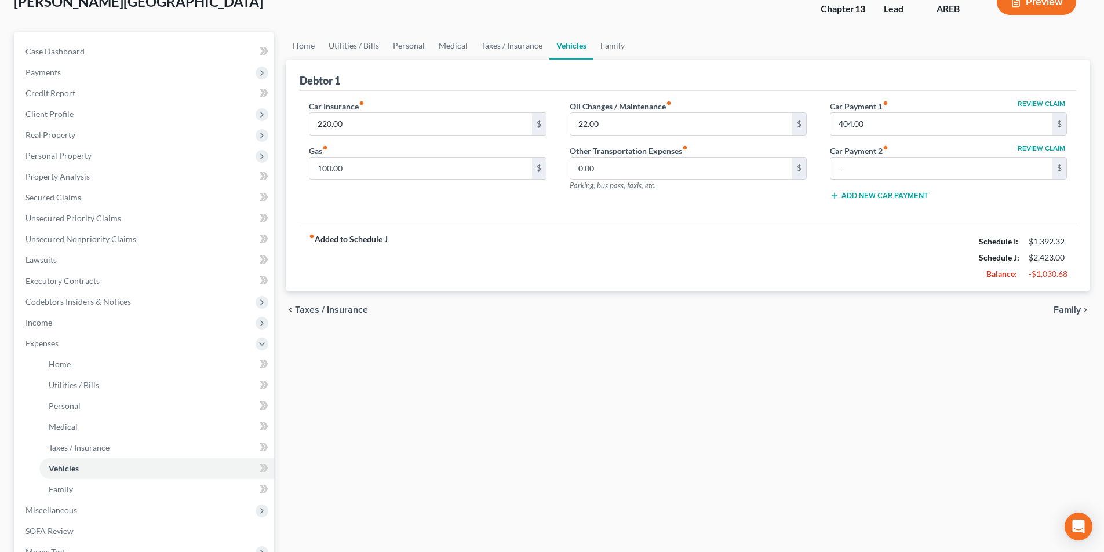
scroll to position [116, 0]
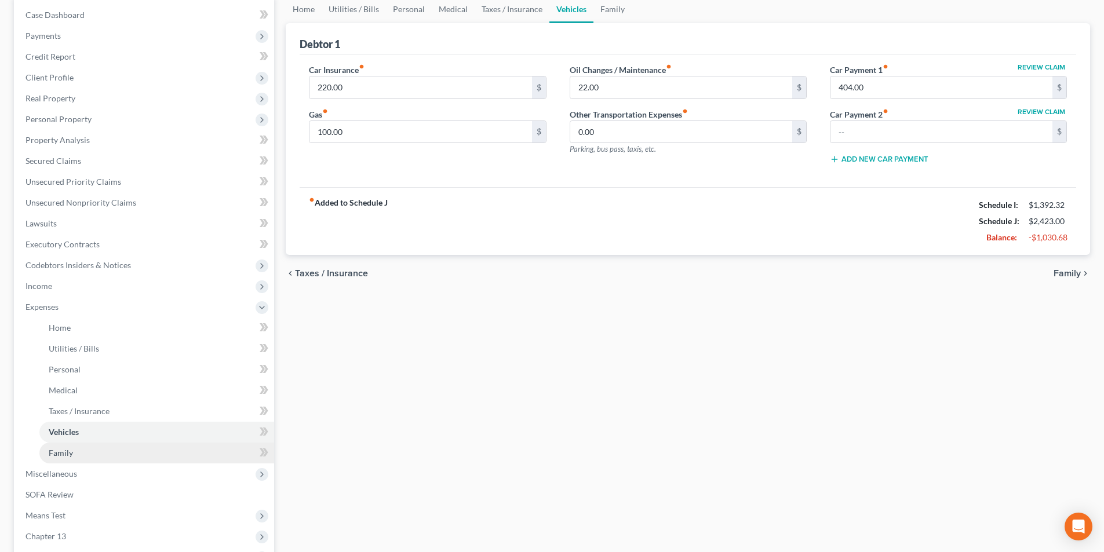
click at [95, 451] on link "Family" at bounding box center [156, 453] width 235 height 21
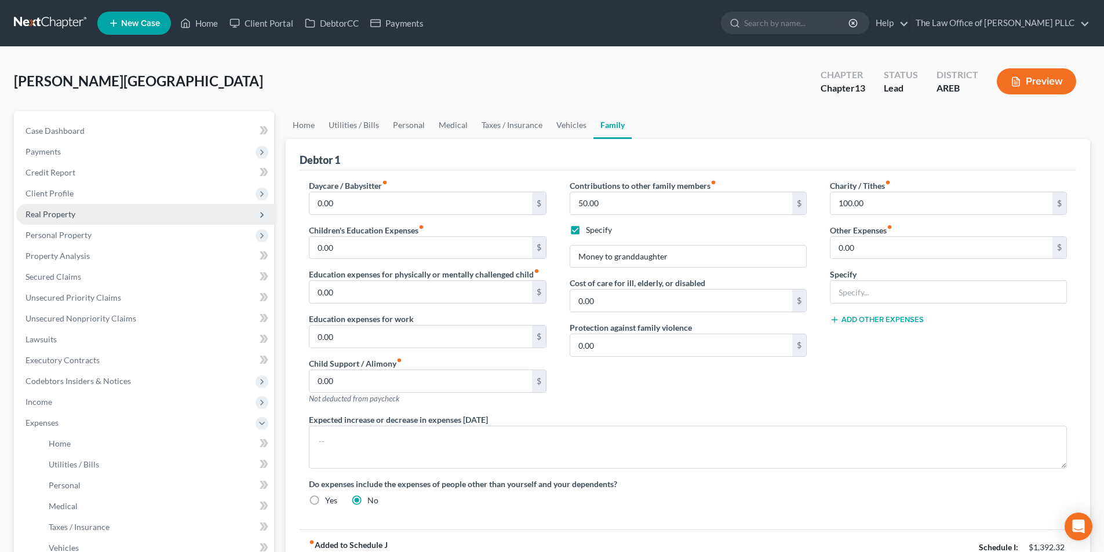
click at [50, 216] on span "Real Property" at bounding box center [51, 214] width 50 height 10
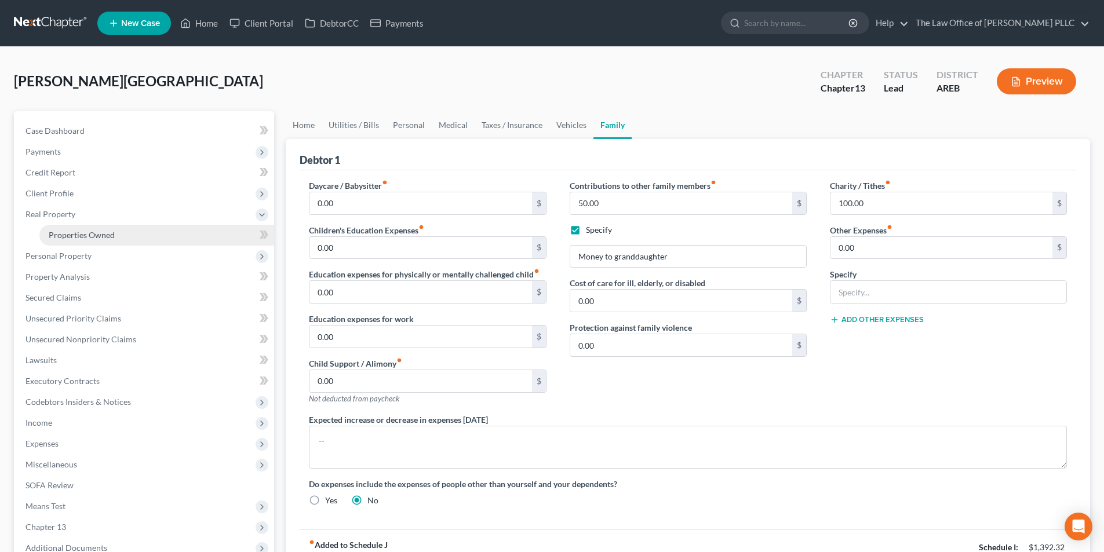
click at [67, 231] on span "Properties Owned" at bounding box center [82, 235] width 66 height 10
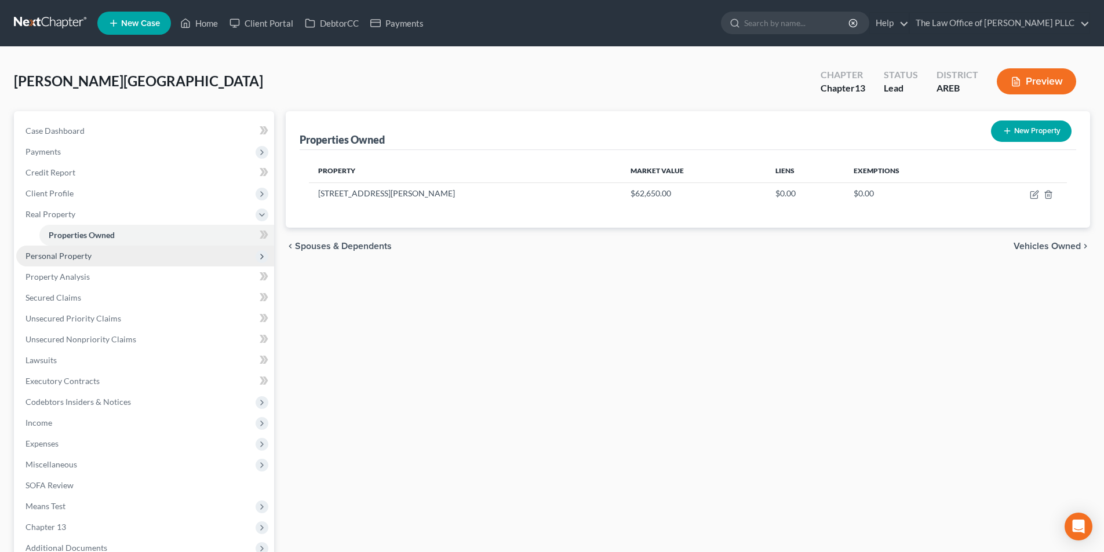
click at [63, 256] on span "Personal Property" at bounding box center [59, 256] width 66 height 10
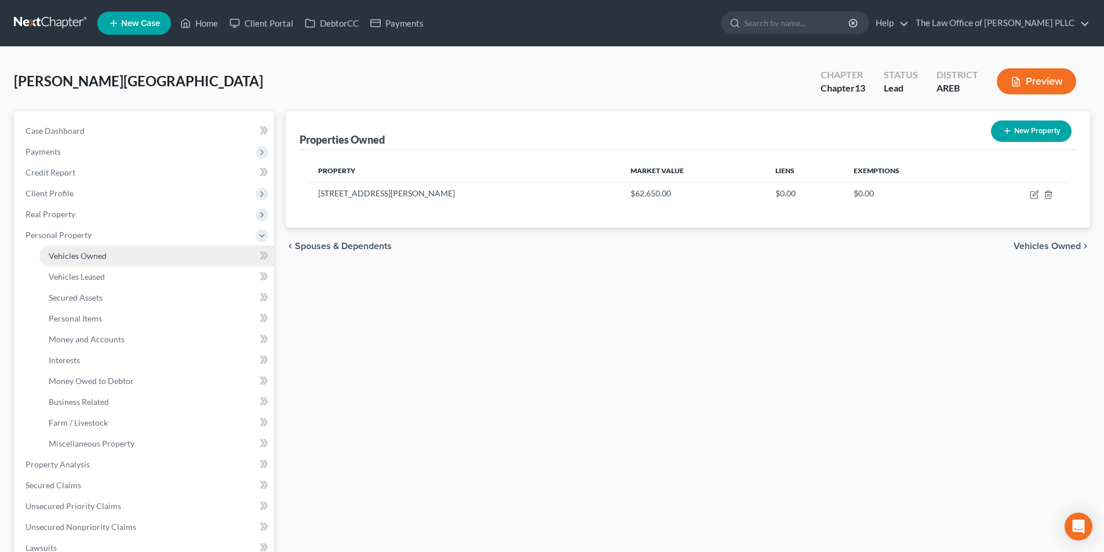
click at [79, 258] on span "Vehicles Owned" at bounding box center [78, 256] width 58 height 10
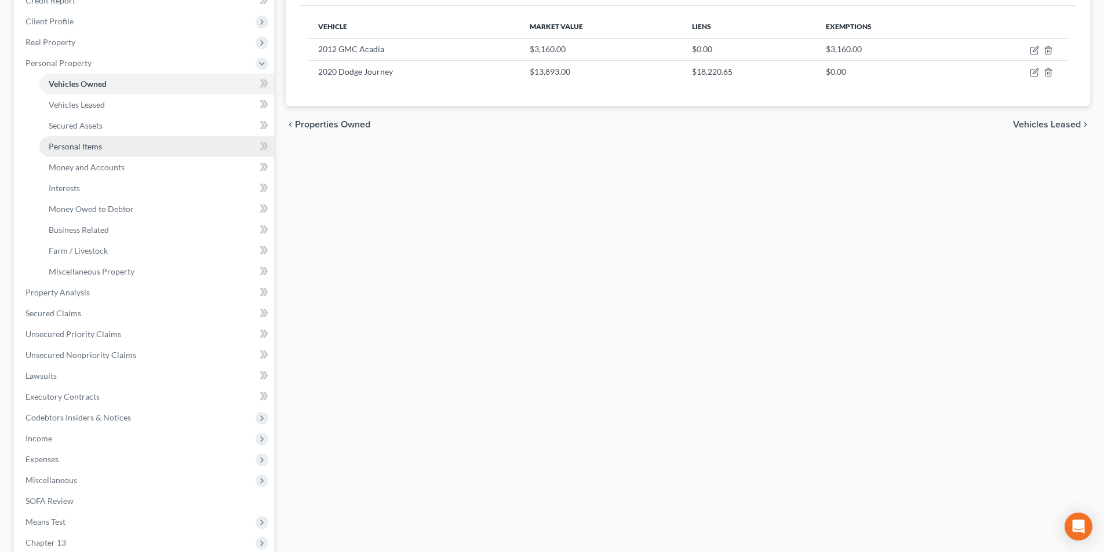
scroll to position [174, 0]
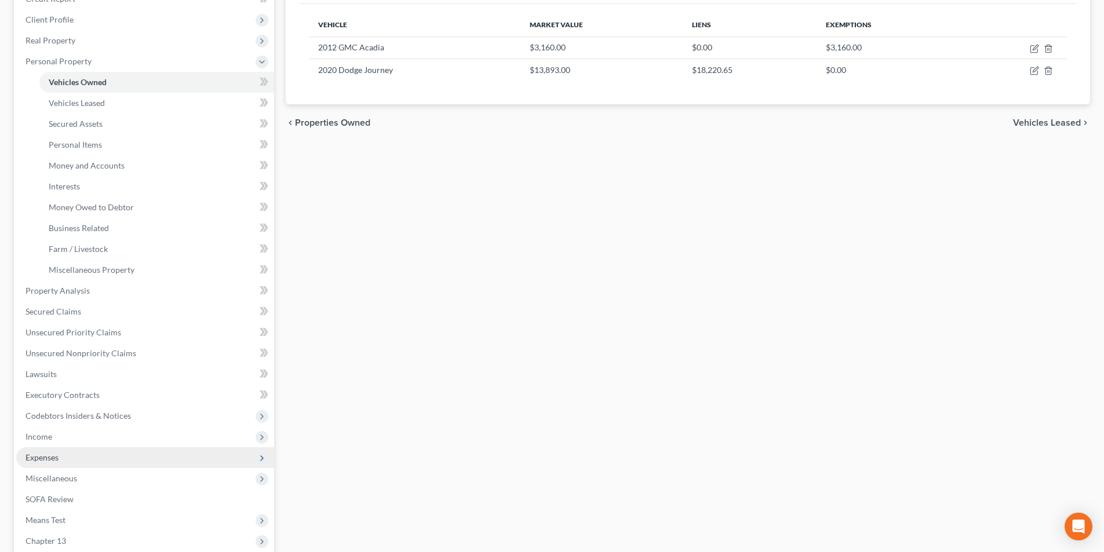
click at [44, 454] on span "Expenses" at bounding box center [42, 458] width 33 height 10
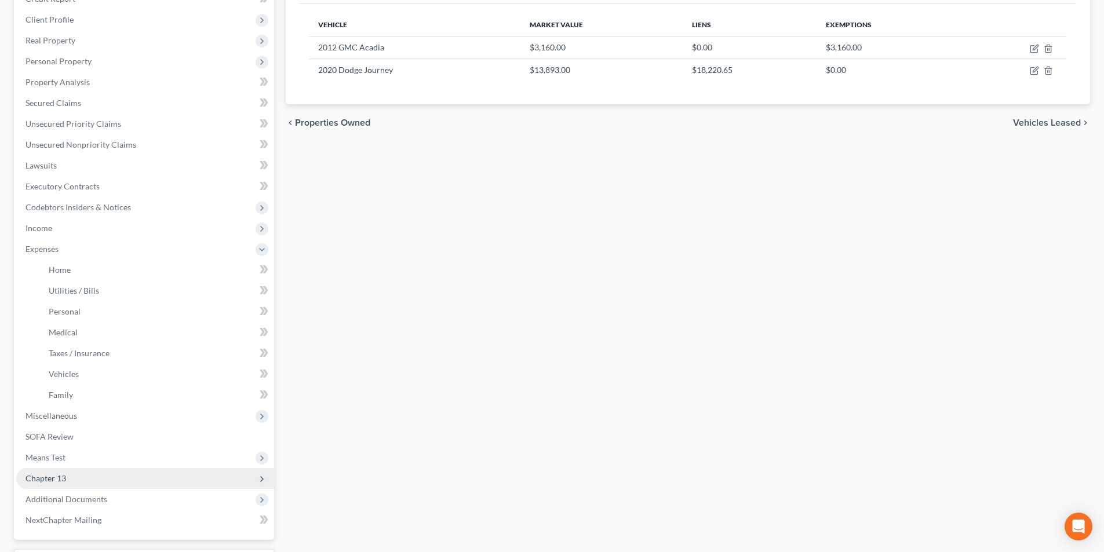
click at [50, 480] on span "Chapter 13" at bounding box center [46, 478] width 41 height 10
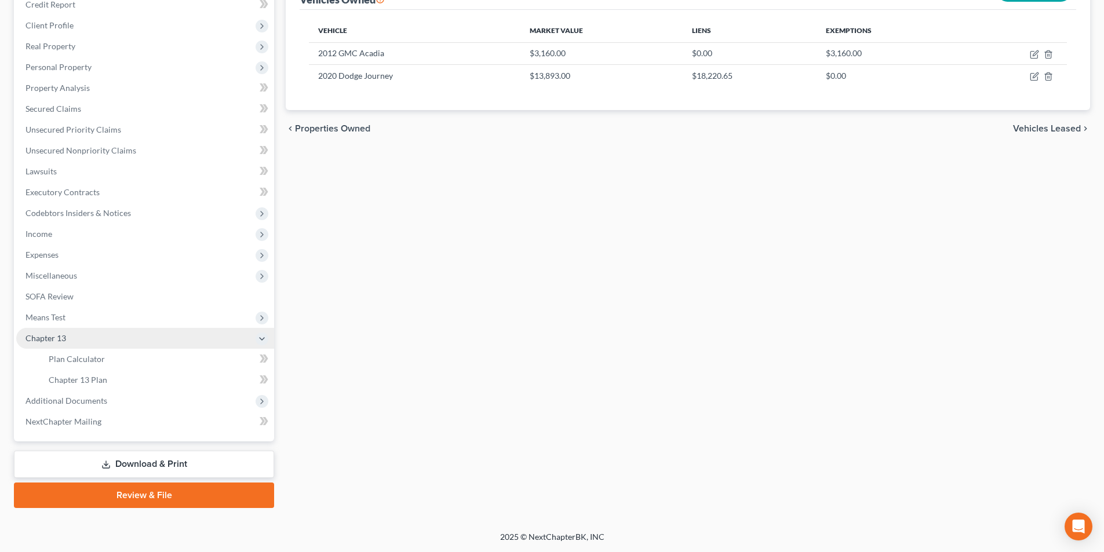
scroll to position [168, 0]
click at [92, 384] on span "Chapter 13 Plan" at bounding box center [78, 380] width 59 height 10
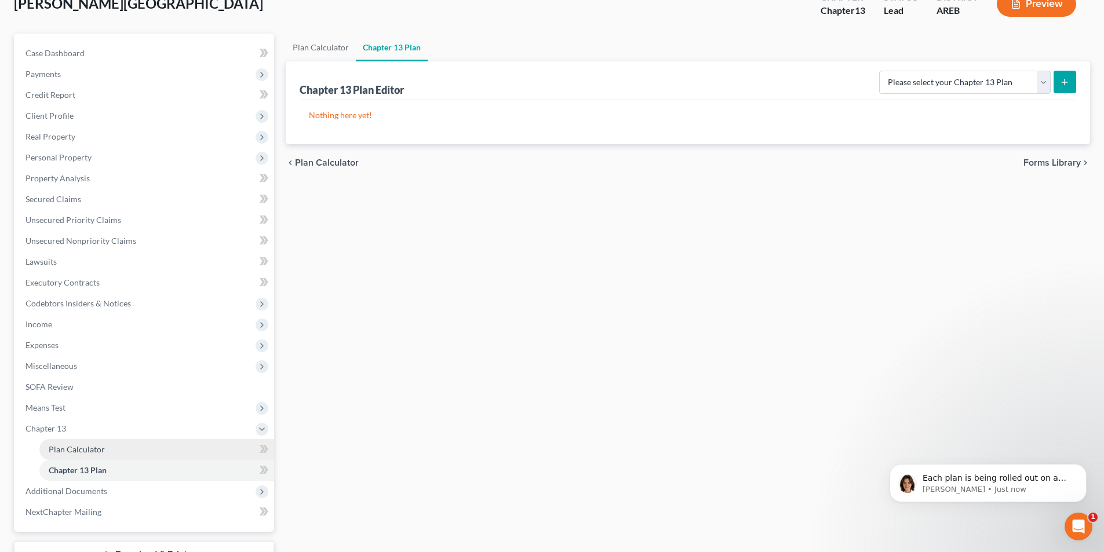
scroll to position [168, 0]
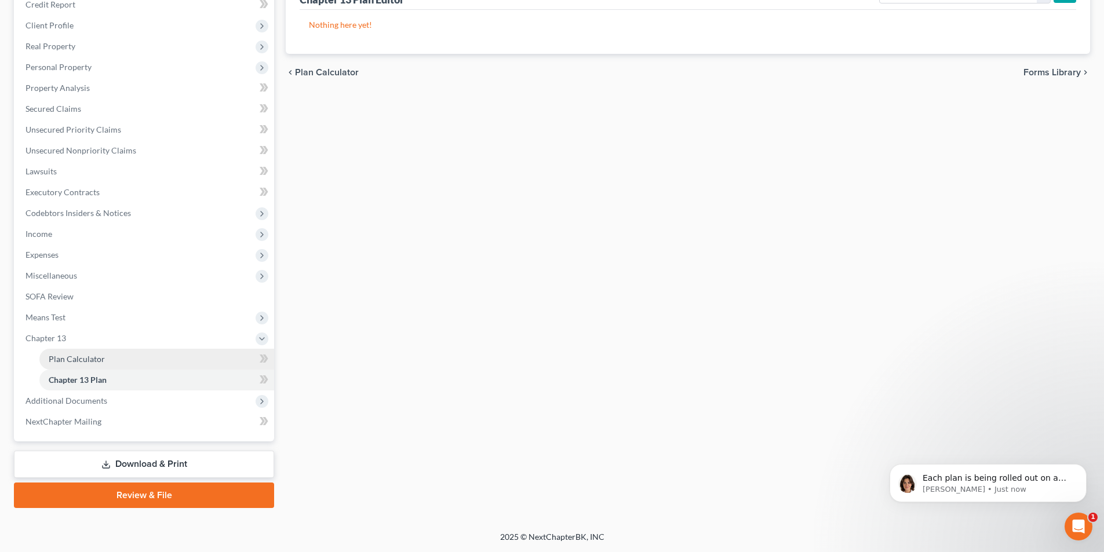
click at [89, 363] on span "Plan Calculator" at bounding box center [77, 359] width 56 height 10
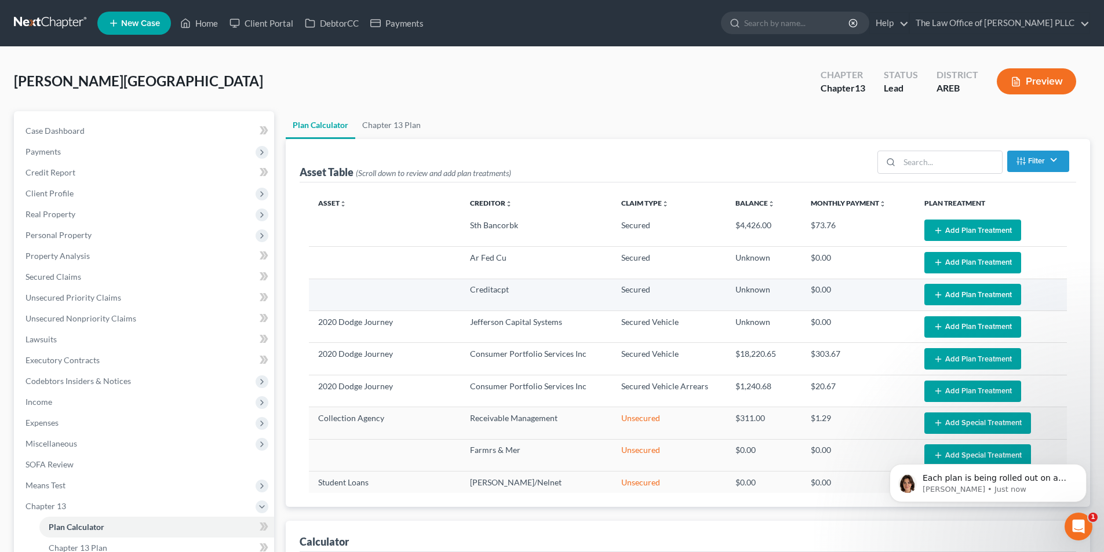
select select "59"
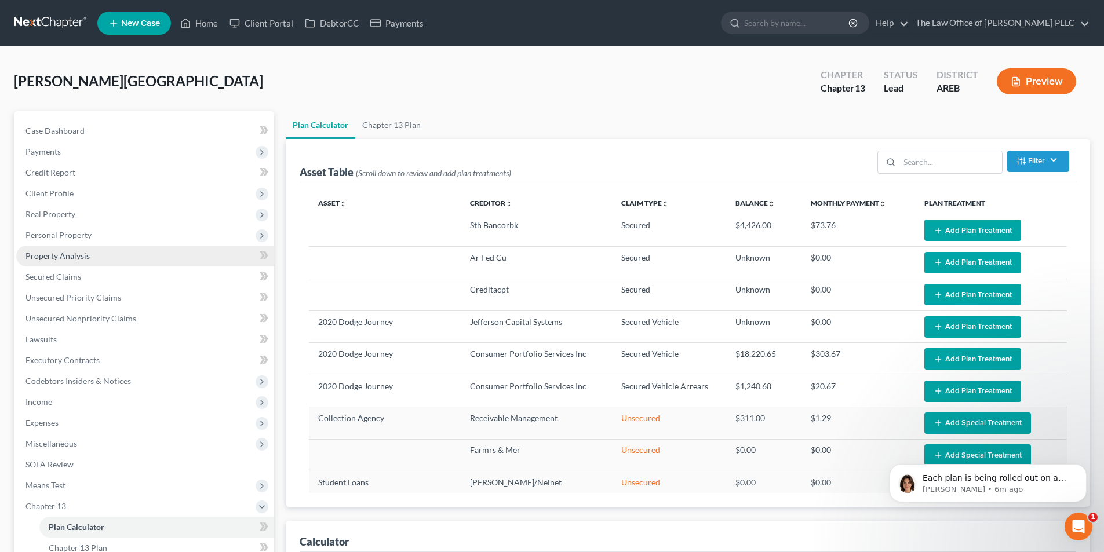
click at [61, 256] on span "Property Analysis" at bounding box center [58, 256] width 64 height 10
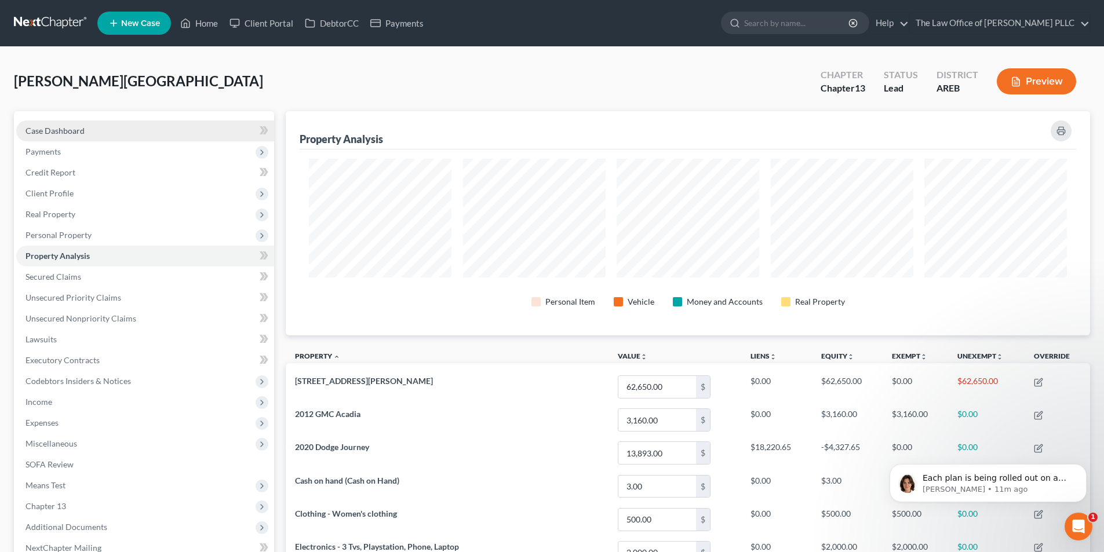
click at [66, 130] on span "Case Dashboard" at bounding box center [55, 131] width 59 height 10
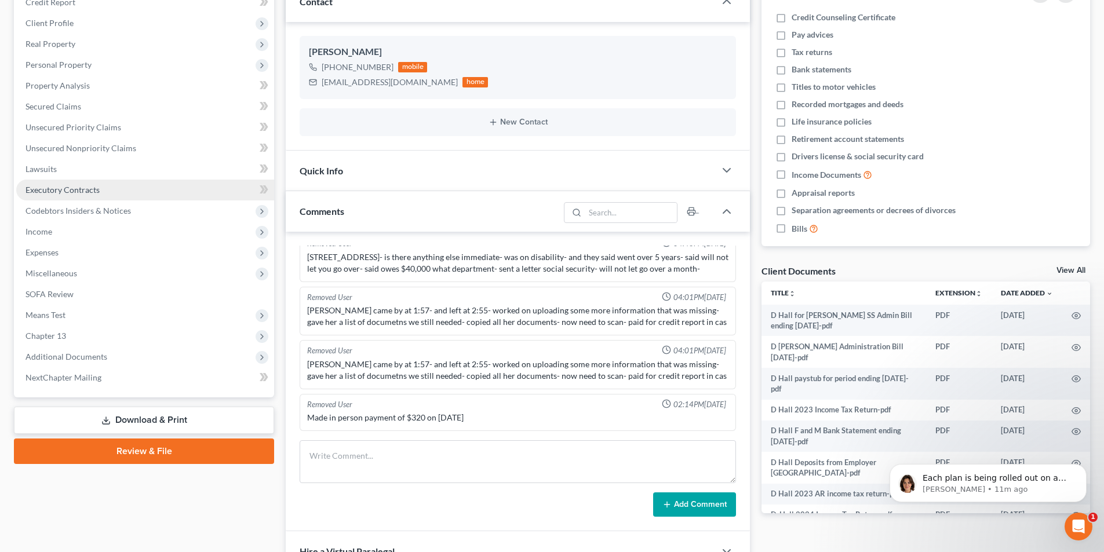
scroll to position [174, 0]
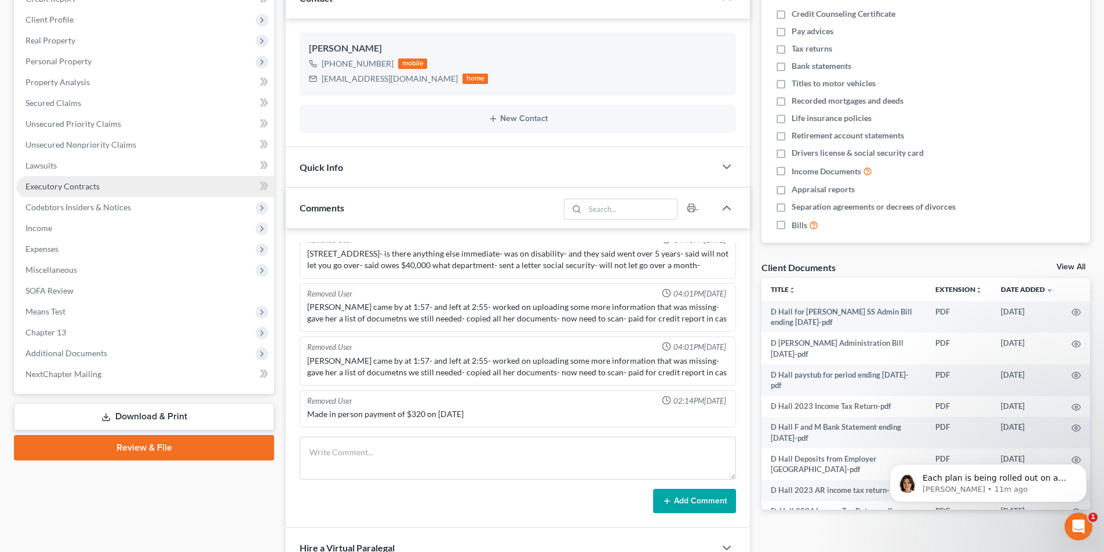
click at [79, 359] on span "Additional Documents" at bounding box center [145, 353] width 258 height 21
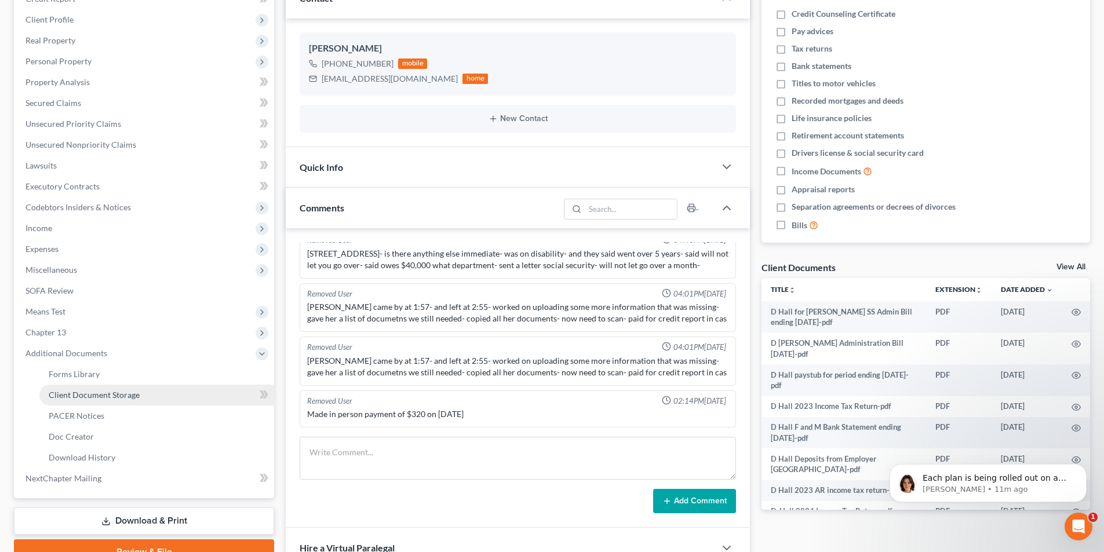
click at [78, 399] on span "Client Document Storage" at bounding box center [94, 395] width 91 height 10
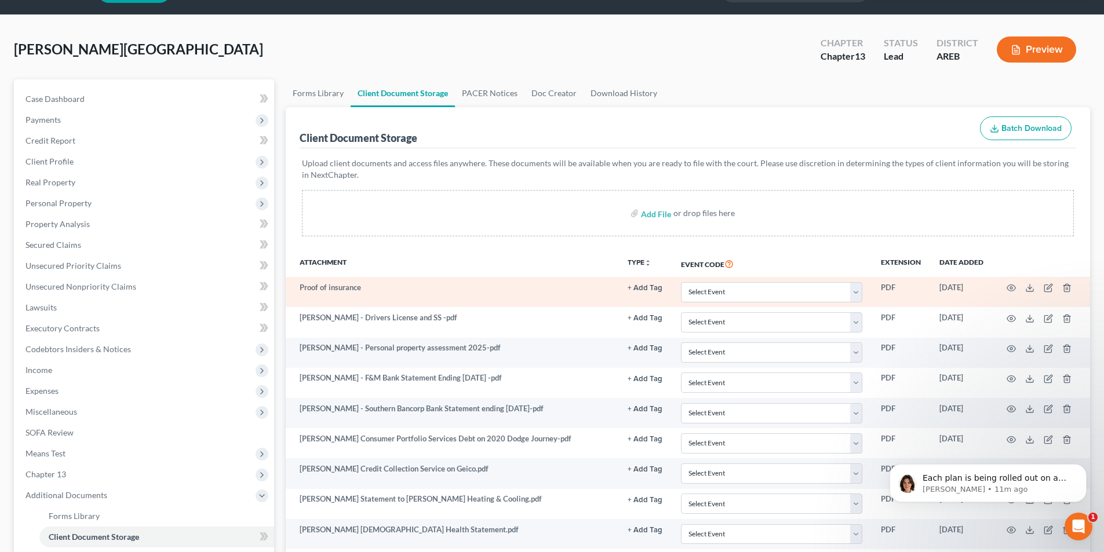
scroll to position [58, 0]
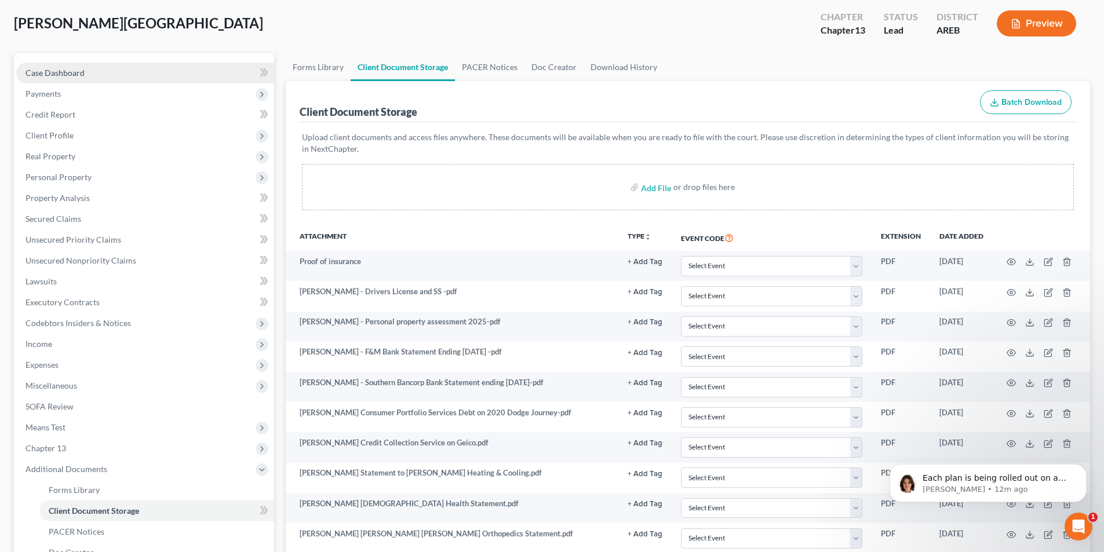
click at [68, 68] on span "Case Dashboard" at bounding box center [55, 73] width 59 height 10
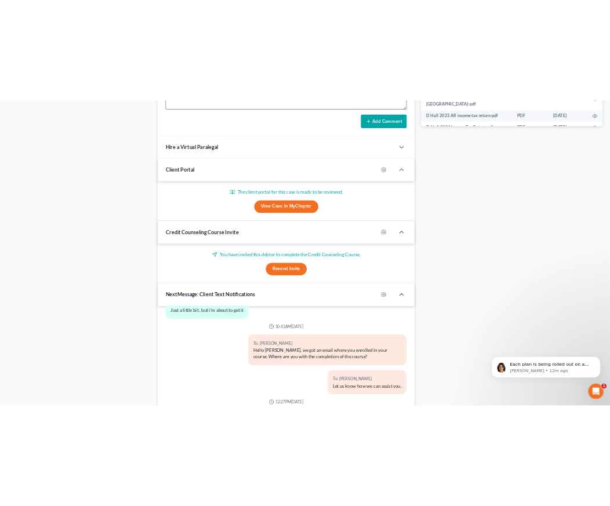
scroll to position [416, 0]
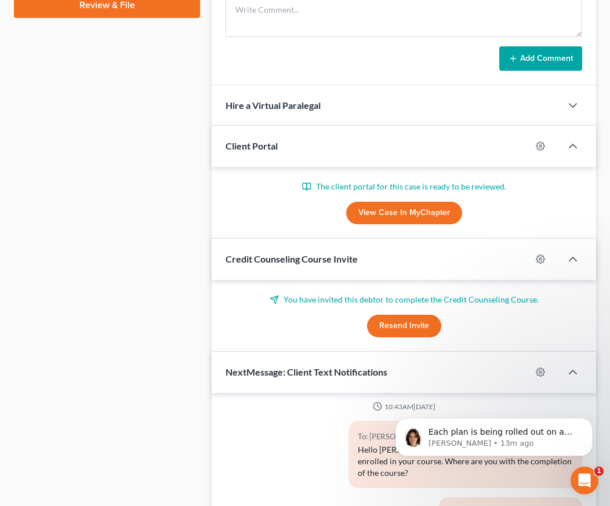
click at [182, 243] on div "Case Dashboard Payments Invoices Payments Payments Credit Report Client Profile" at bounding box center [107, 376] width 198 height 1763
